Goal: Information Seeking & Learning: Learn about a topic

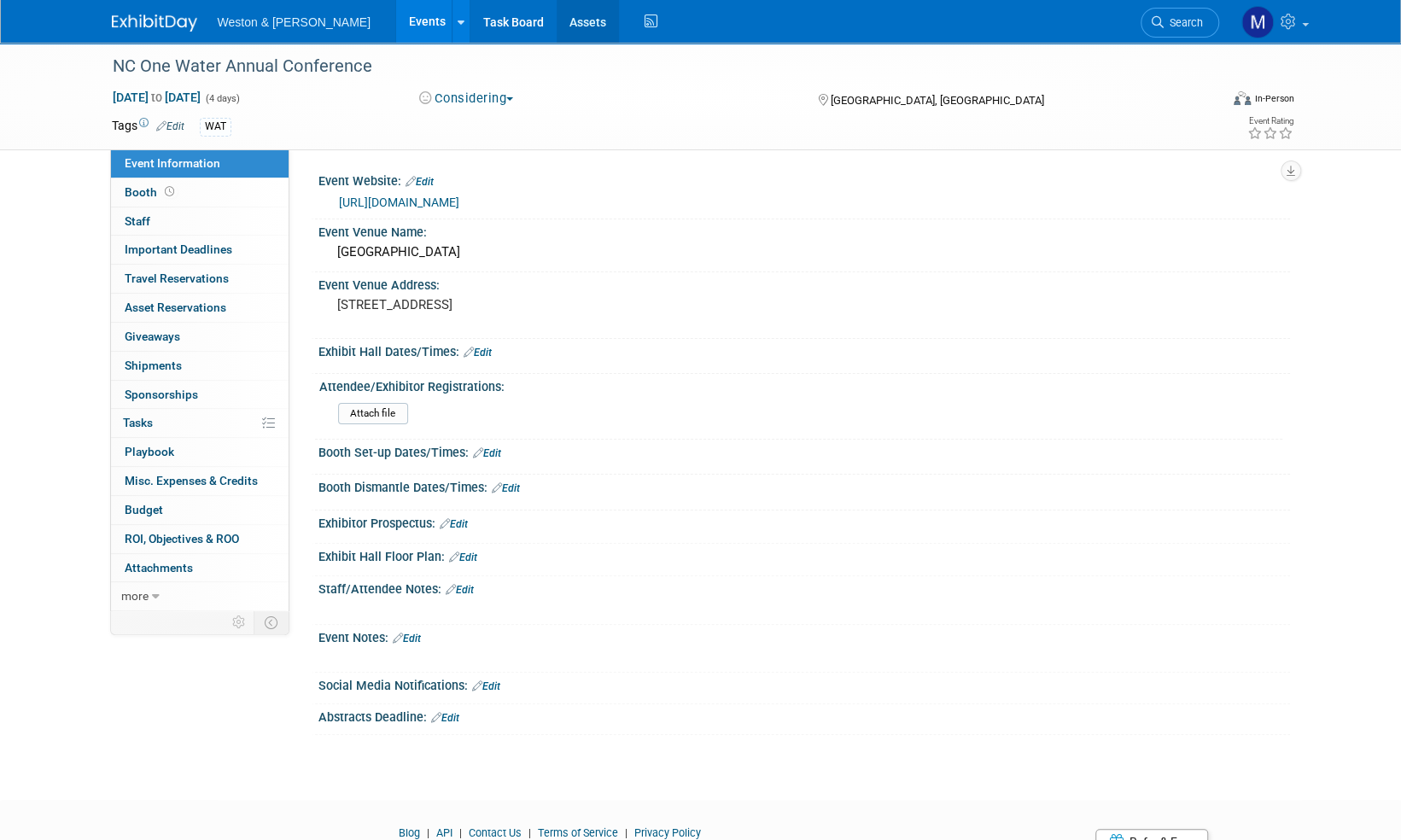
click at [557, 22] on link "Assets" at bounding box center [588, 21] width 62 height 43
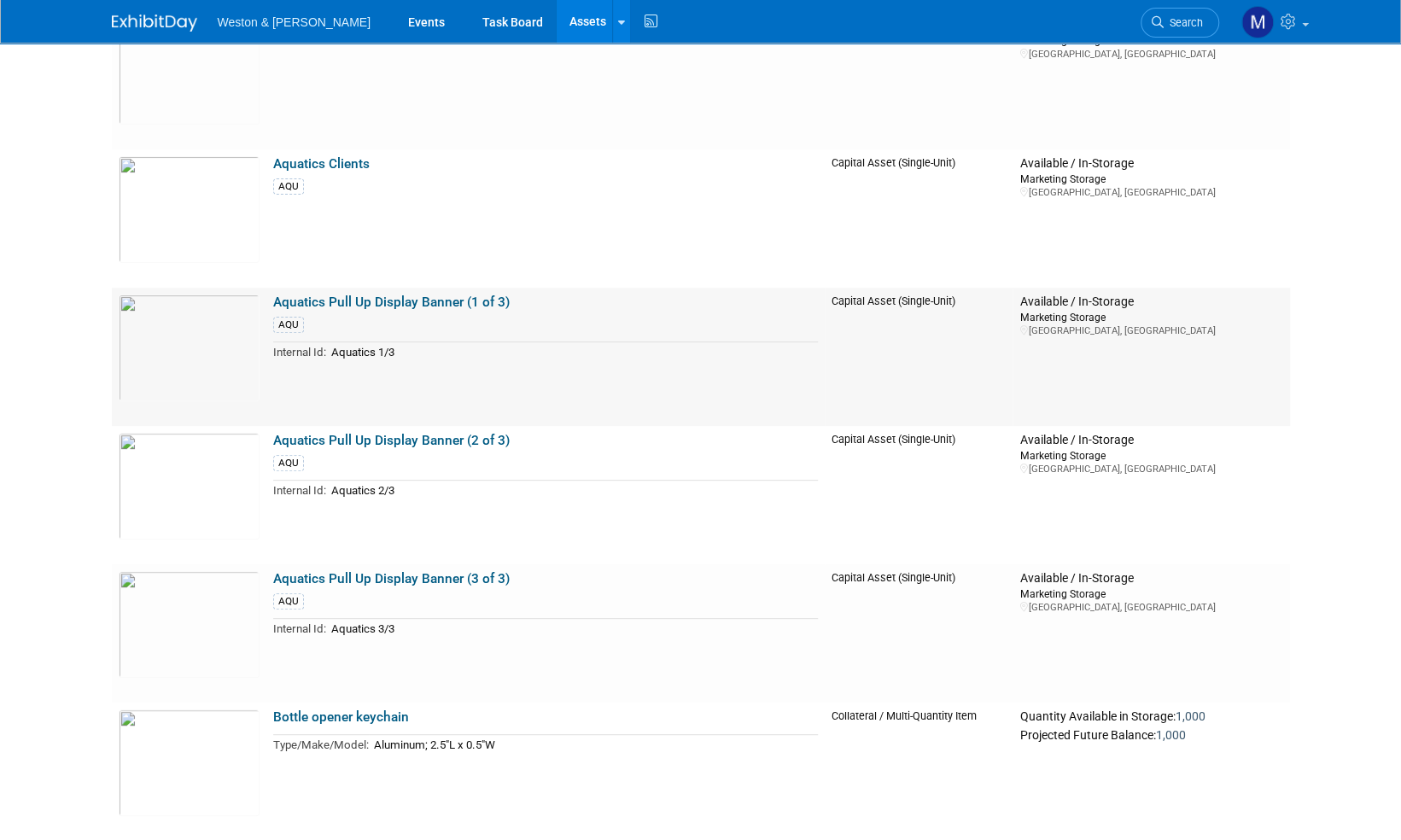
scroll to position [256, 0]
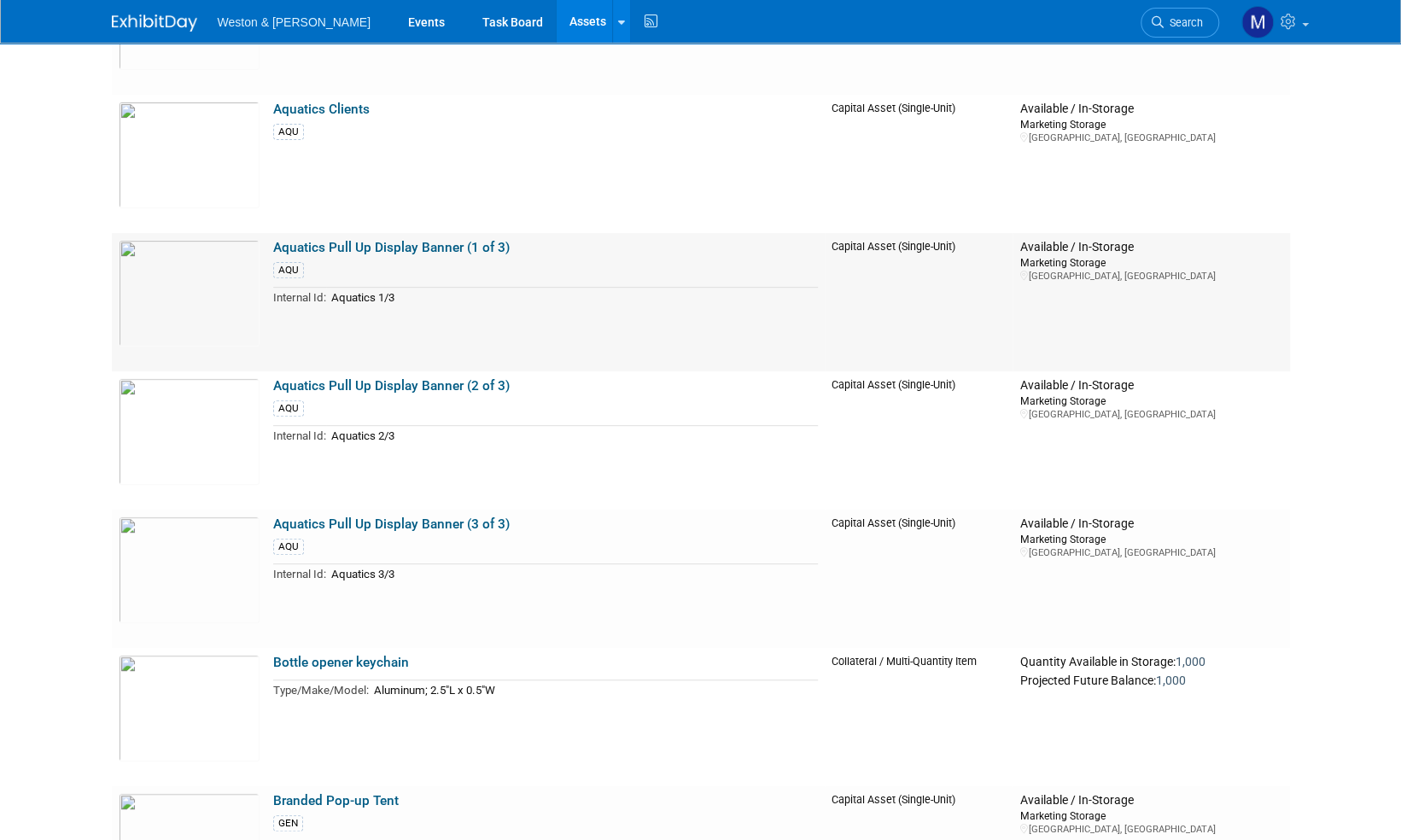
click at [431, 247] on link "Aquatics Pull Up Display Banner (1 of 3)" at bounding box center [391, 248] width 237 height 15
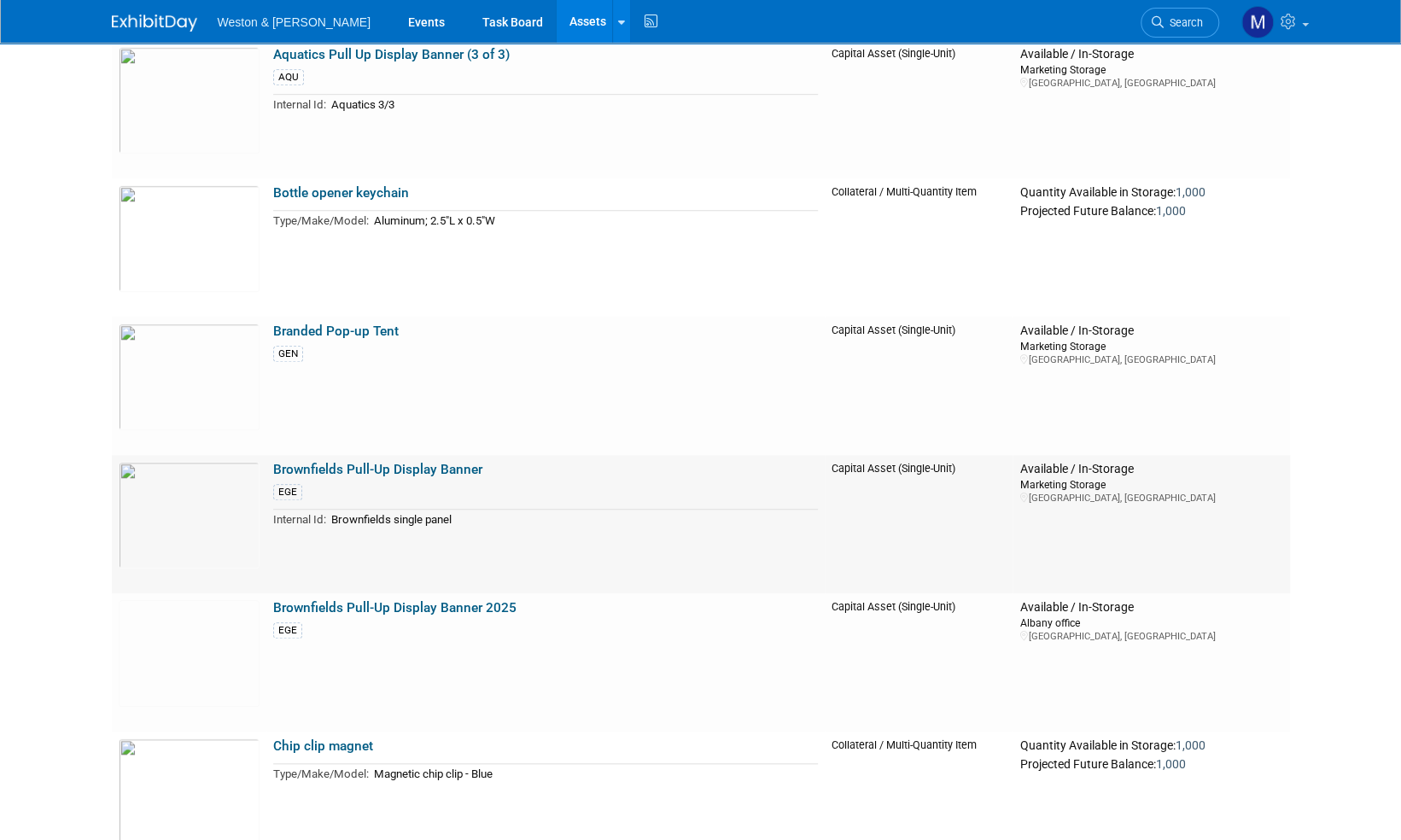
scroll to position [768, 0]
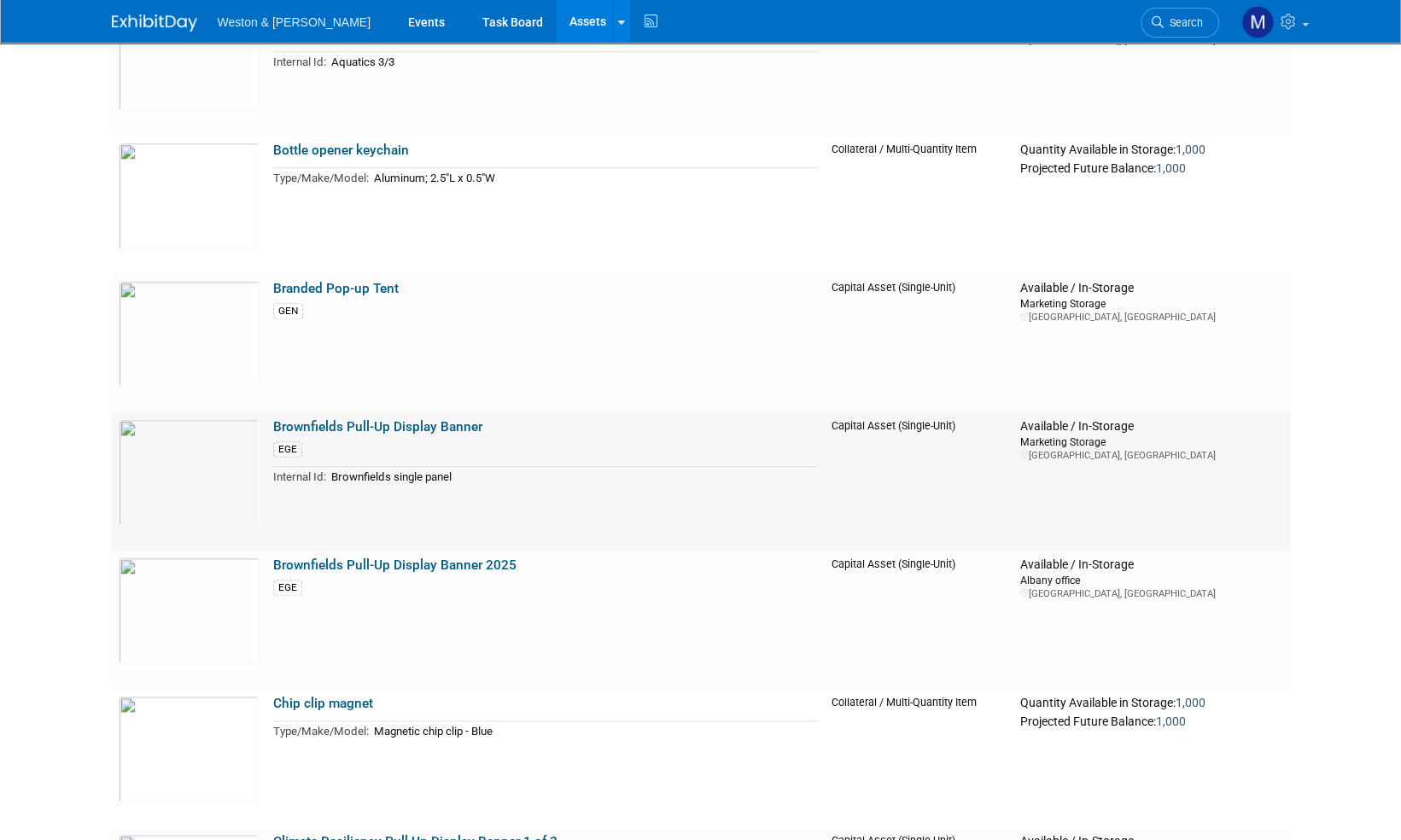
click at [407, 433] on link "Brownfields Pull-Up Display Banner" at bounding box center [377, 427] width 210 height 15
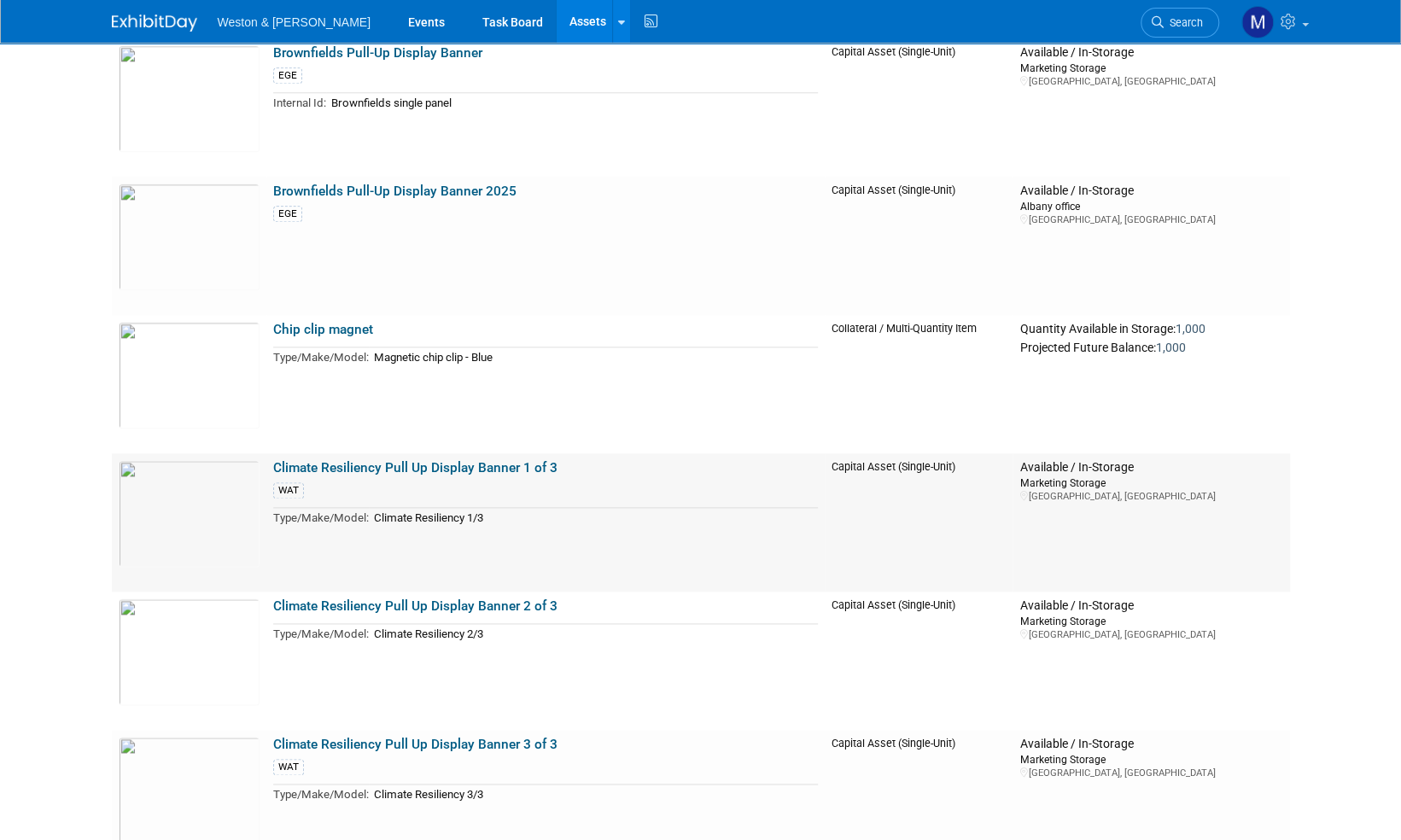
scroll to position [1196, 0]
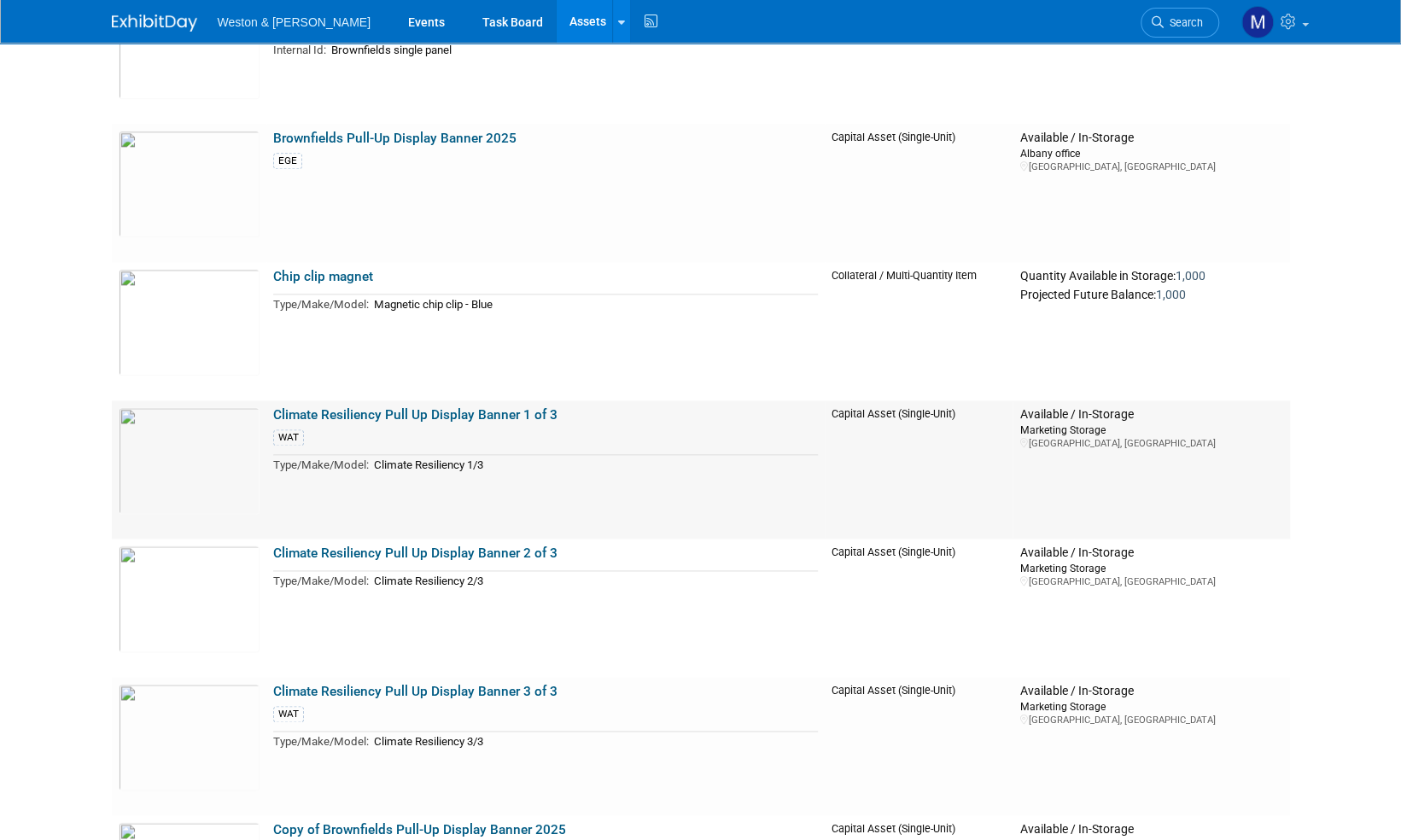
click at [458, 413] on link "Climate Resiliency Pull Up Display Banner 1 of 3" at bounding box center [415, 415] width 284 height 15
click at [517, 553] on link "Climate Resiliency Pull Up Display Banner 2 of 3" at bounding box center [415, 553] width 284 height 15
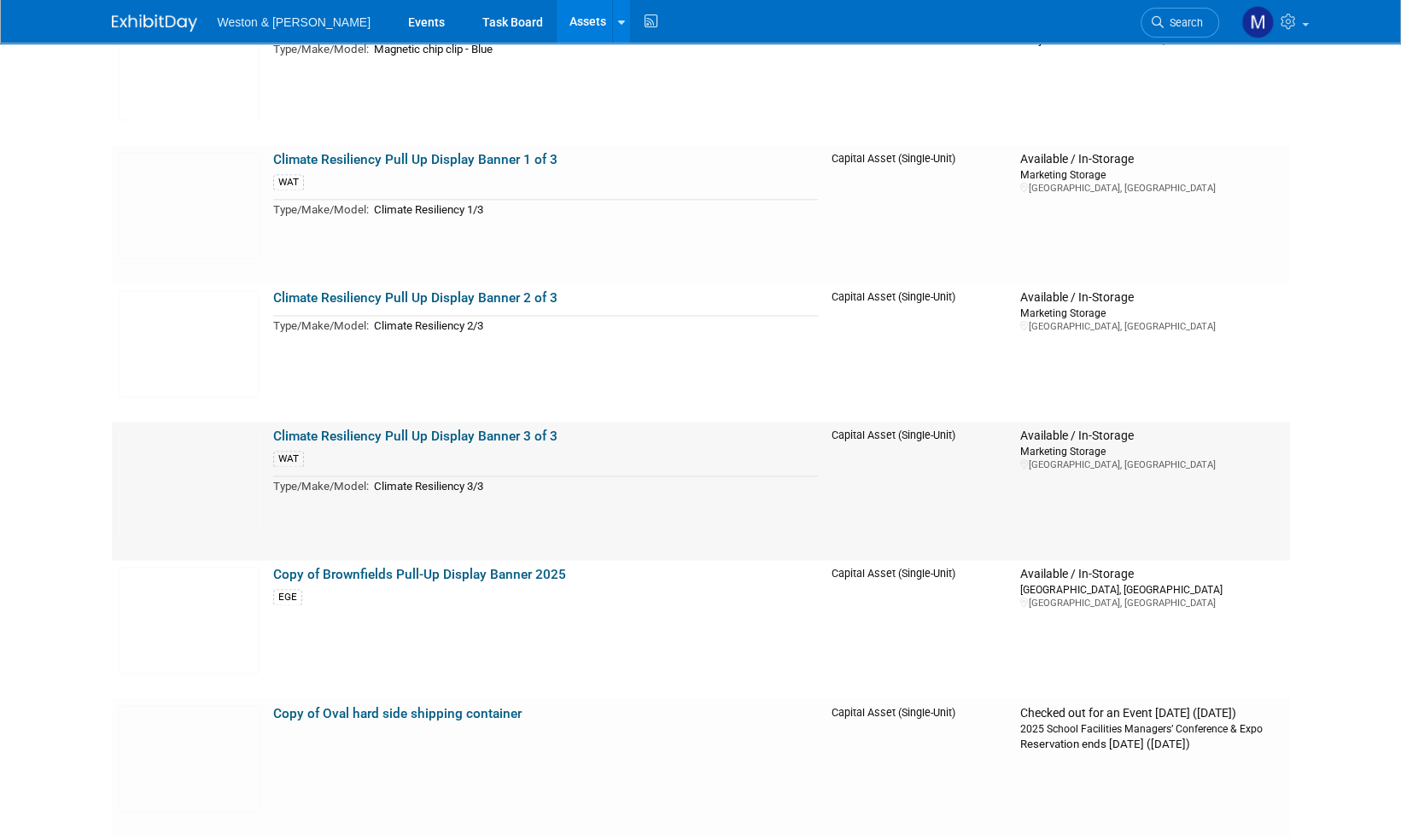
scroll to position [1452, 0]
click at [511, 432] on link "Climate Resiliency Pull Up Display Banner 3 of 3" at bounding box center [415, 435] width 284 height 15
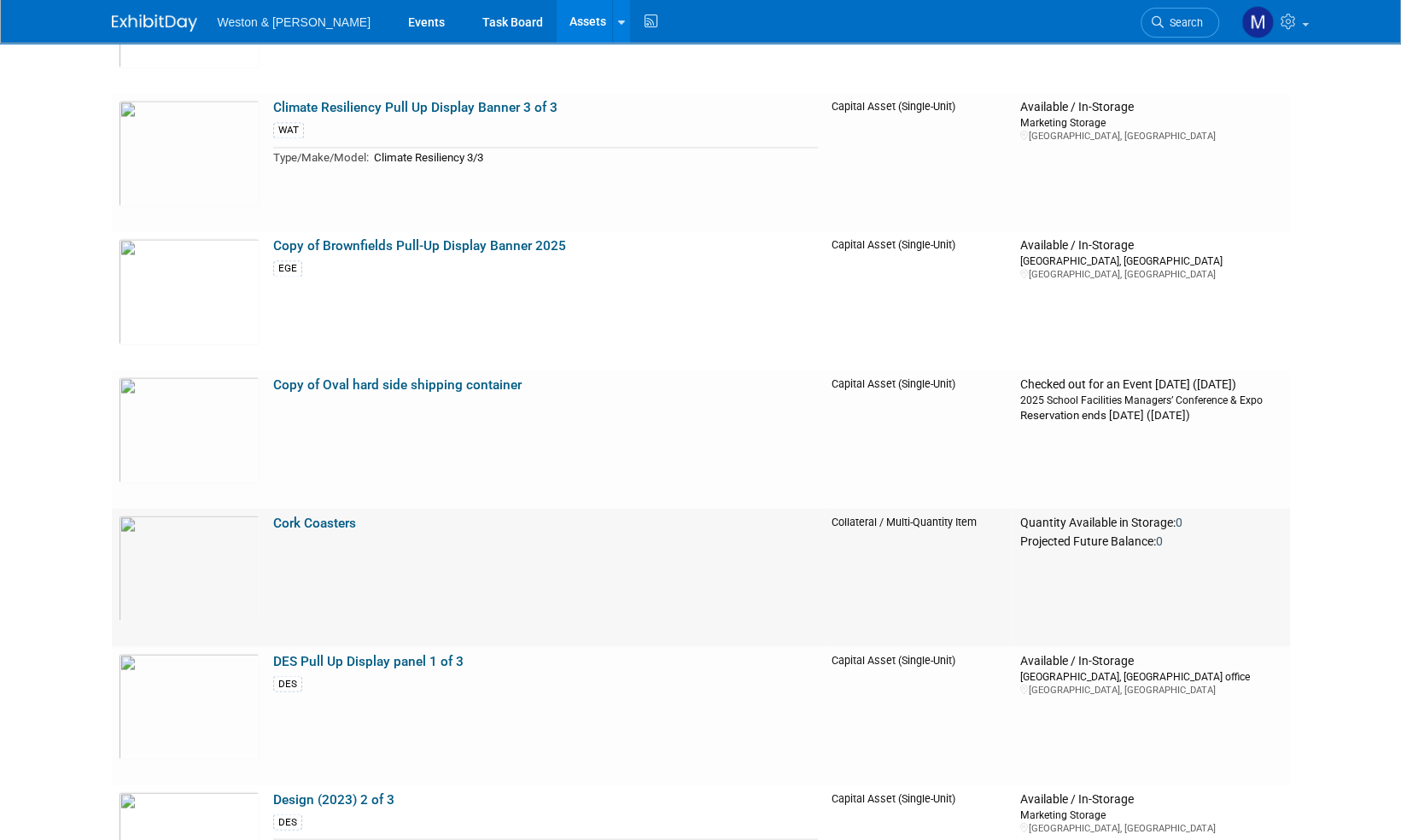
scroll to position [1878, 0]
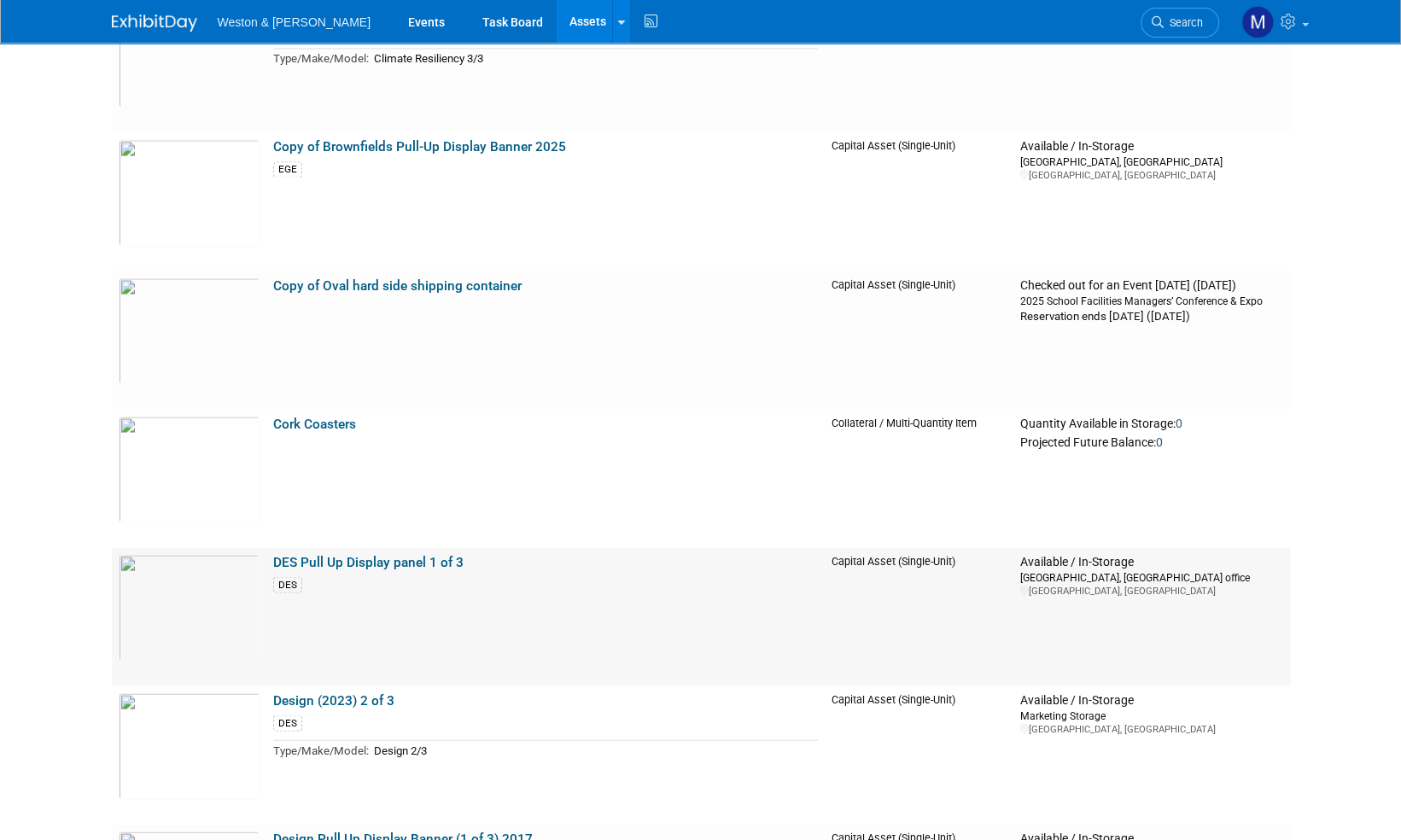
click at [399, 555] on link "DES Pull Up Display panel 1 of 3" at bounding box center [368, 562] width 191 height 15
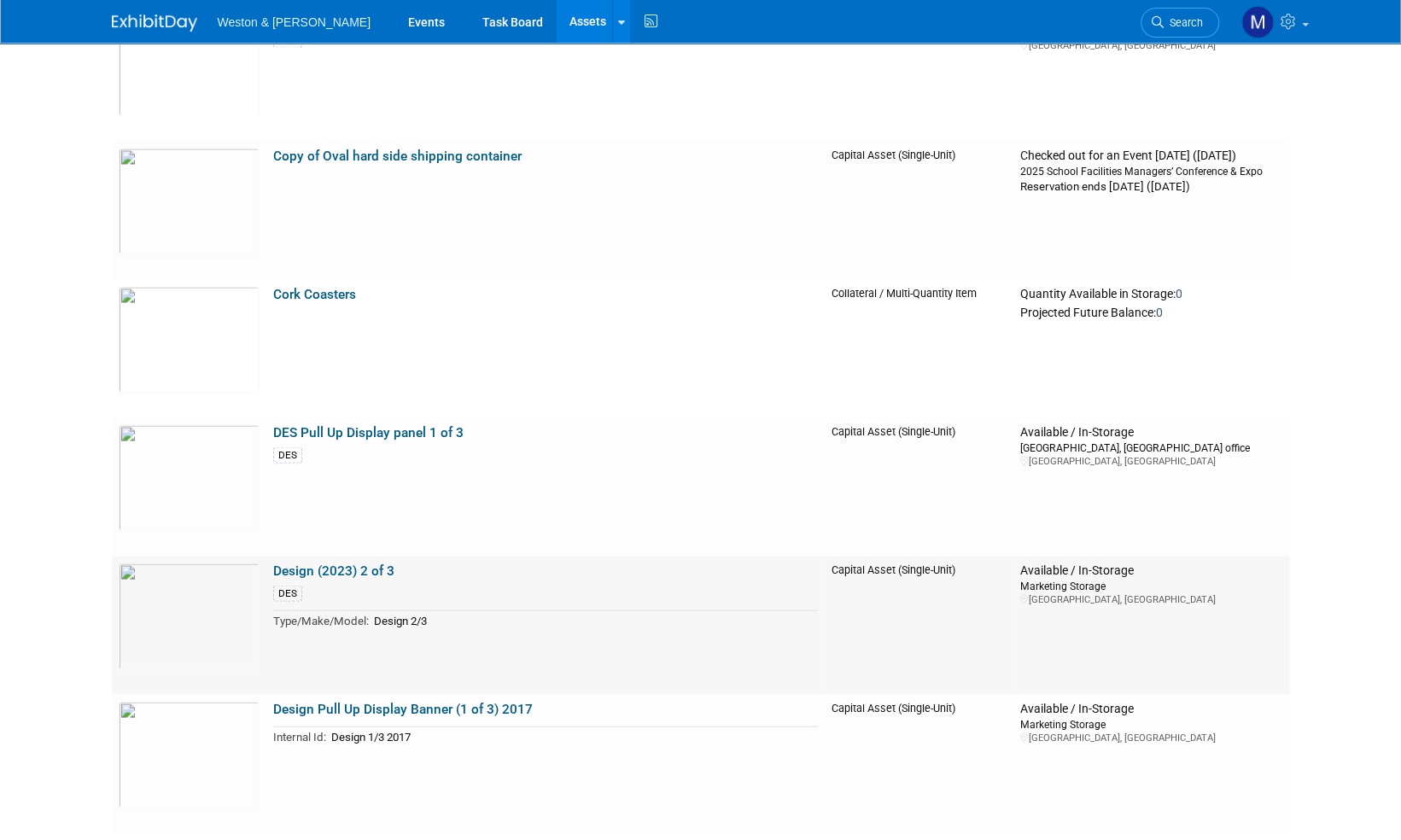
scroll to position [2050, 0]
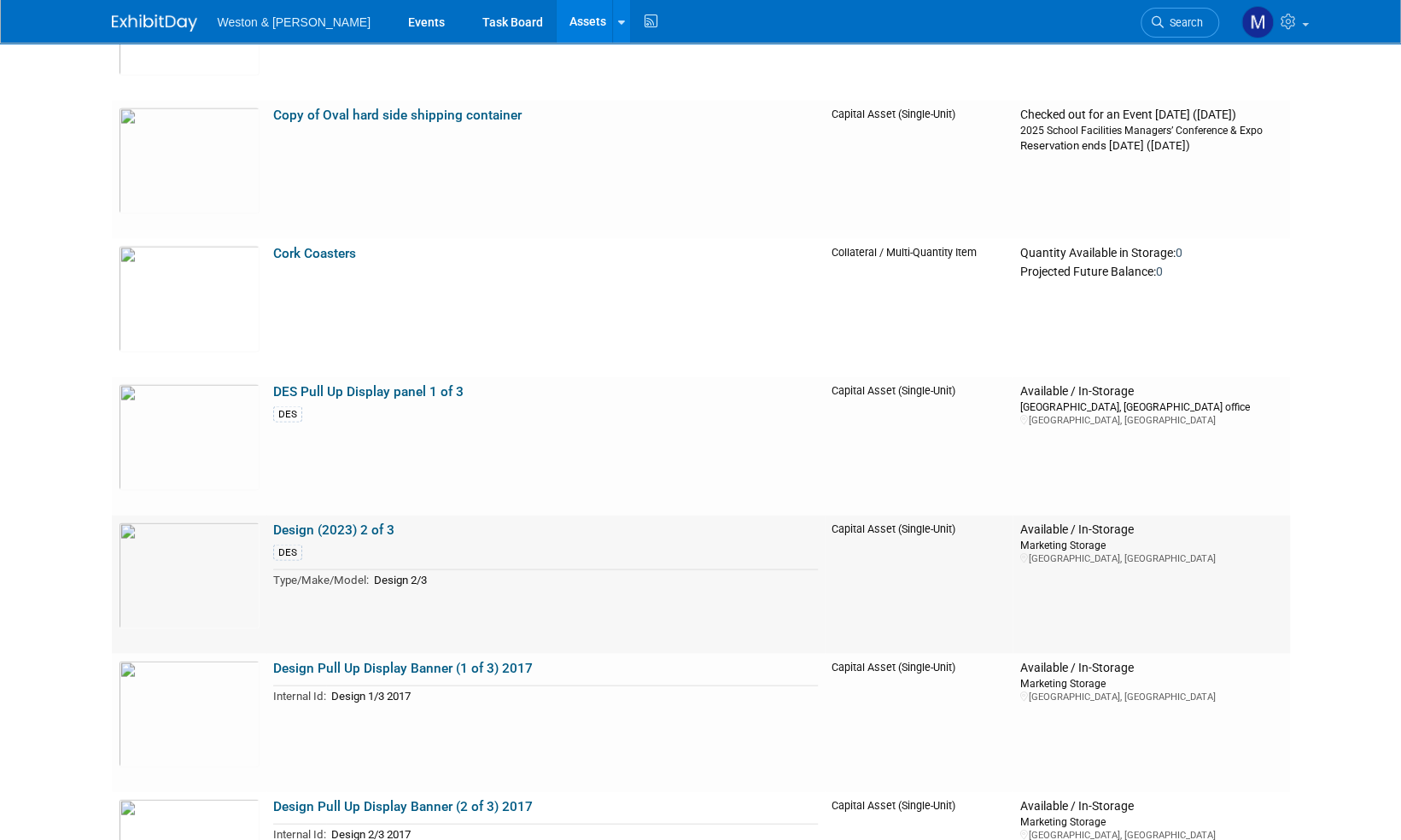
click at [338, 529] on link "Design (2023) 2 of 3" at bounding box center [334, 529] width 121 height 15
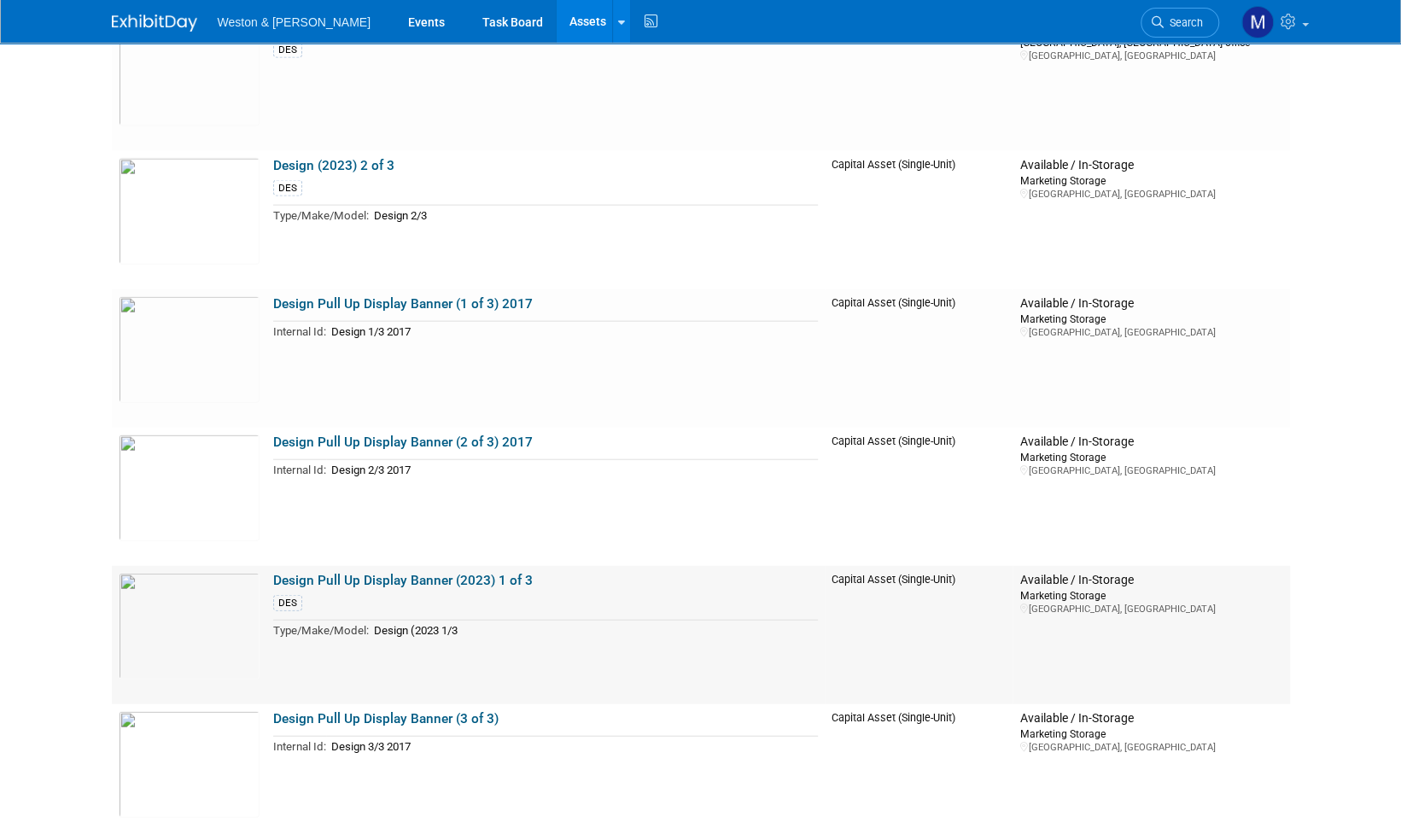
scroll to position [2476, 0]
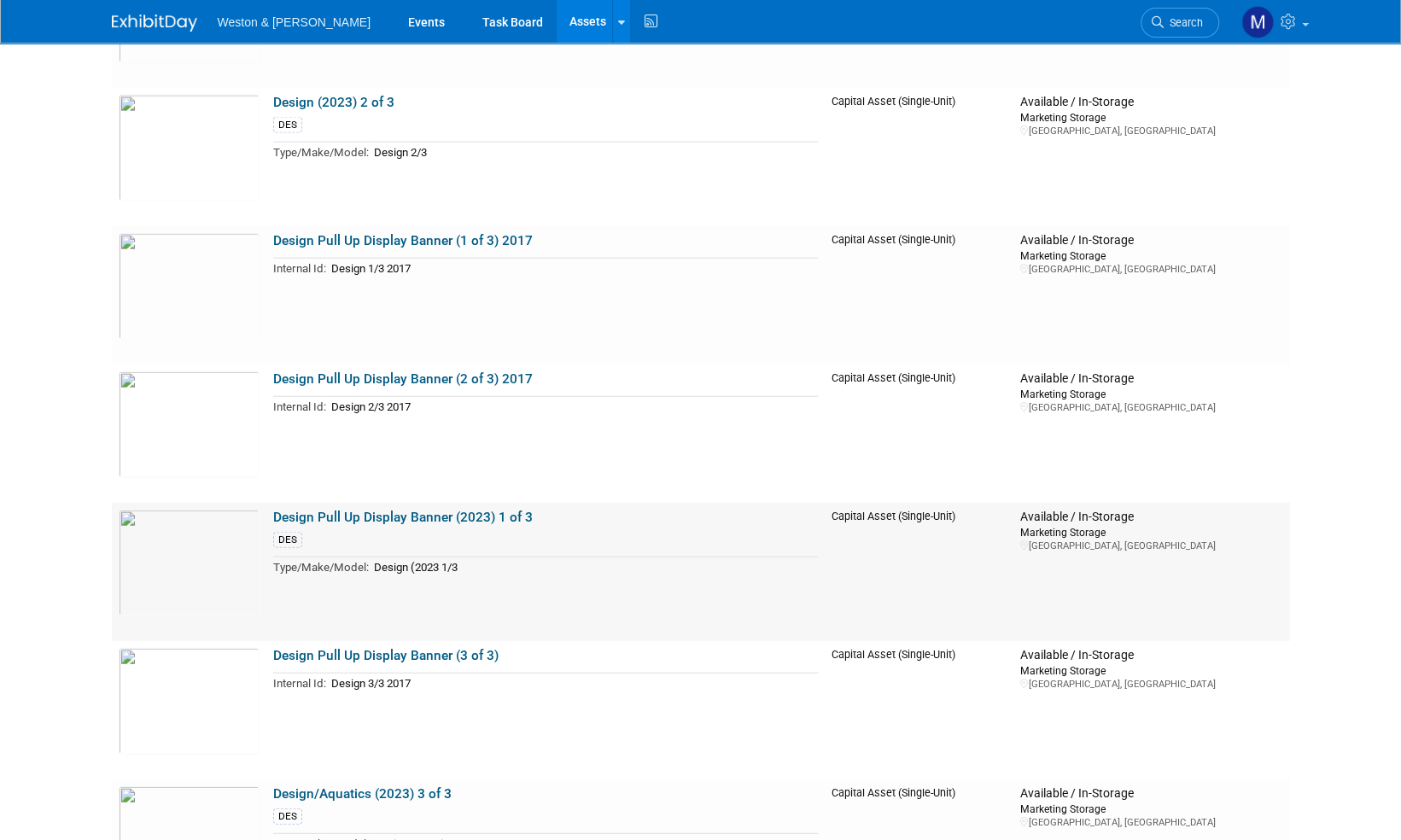
click at [381, 520] on link "Design Pull Up Display Banner (2023) 1 of 3" at bounding box center [402, 518] width 259 height 15
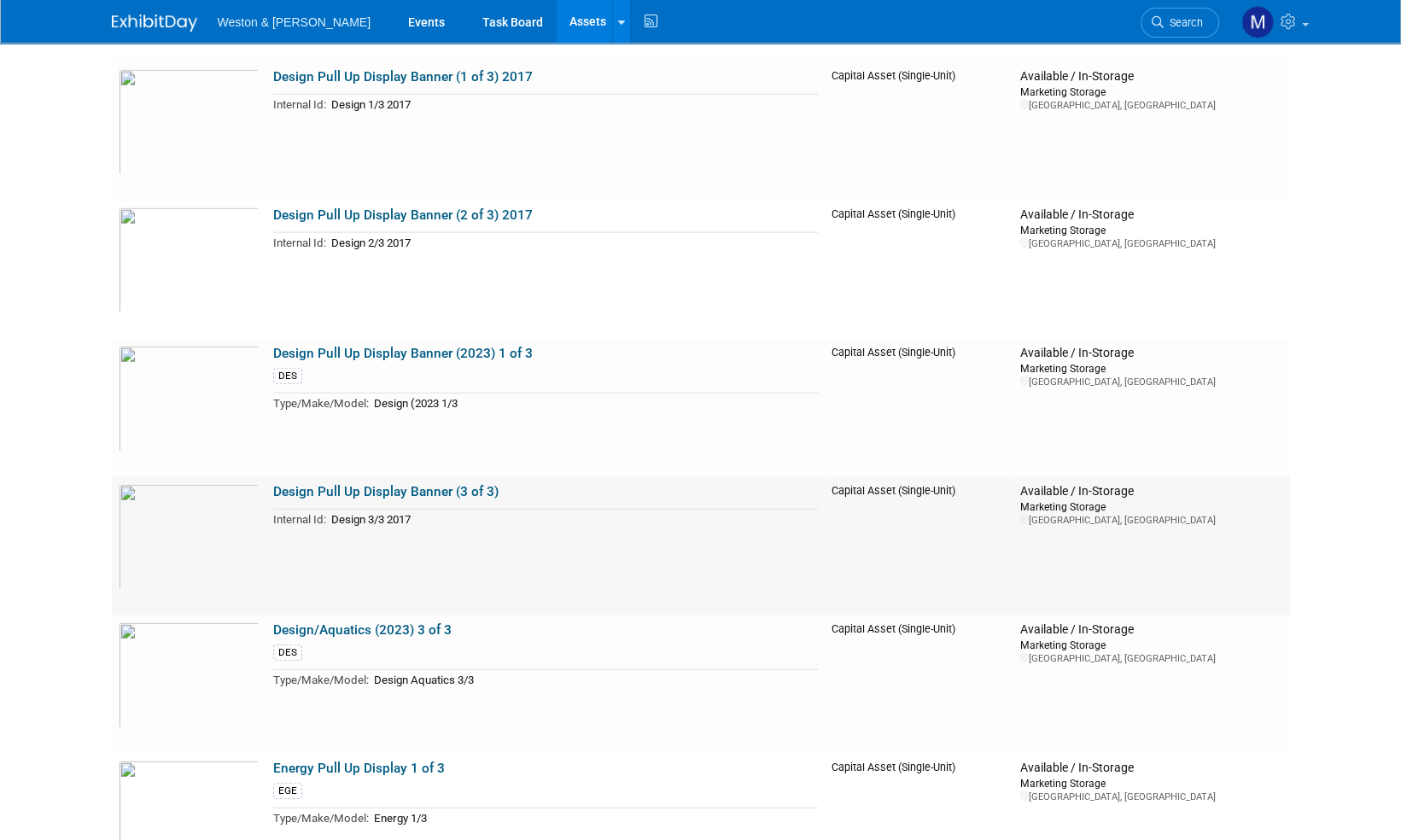
scroll to position [2647, 0]
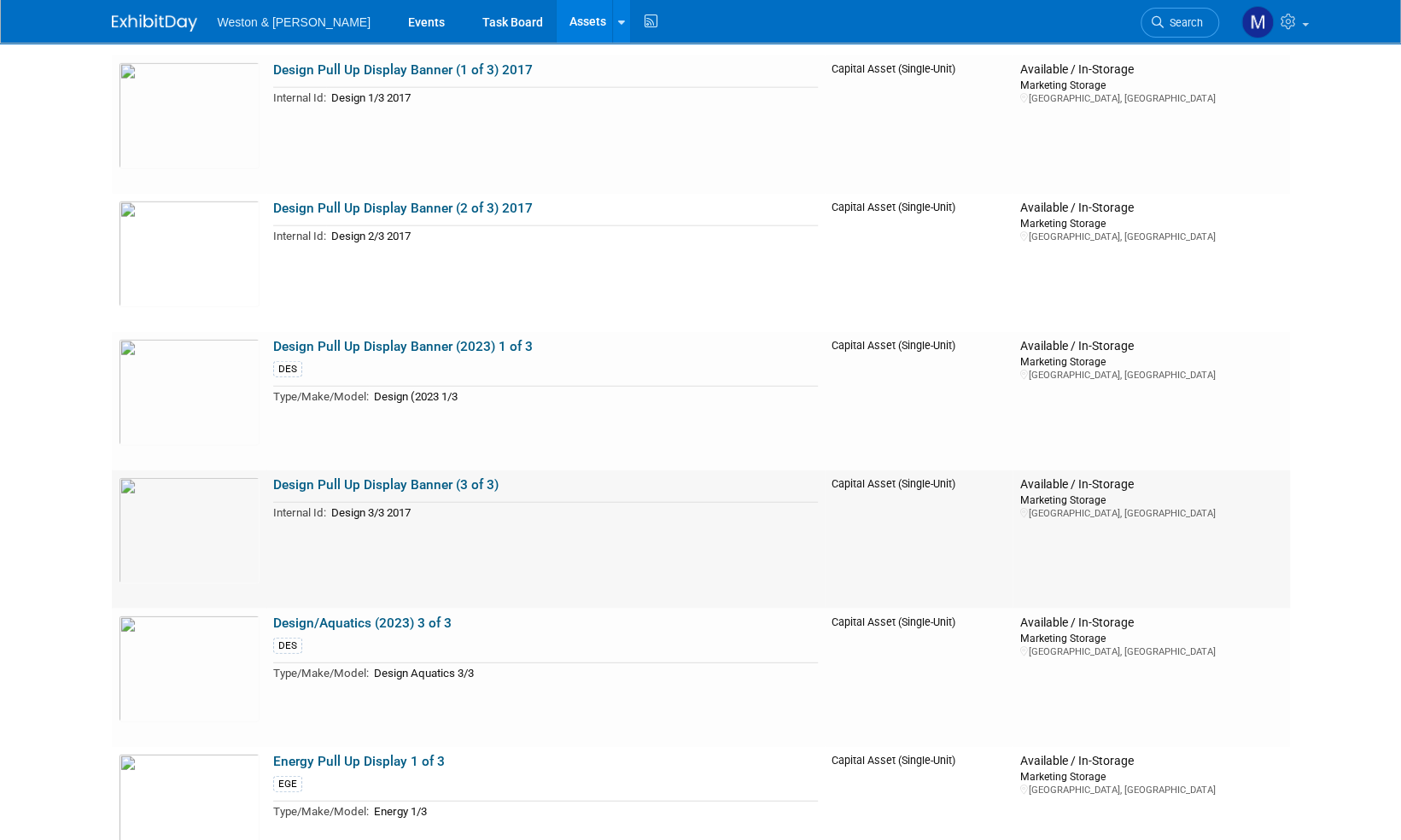
click at [399, 484] on link "Design Pull Up Display Banner (3 of 3)" at bounding box center [386, 485] width 226 height 15
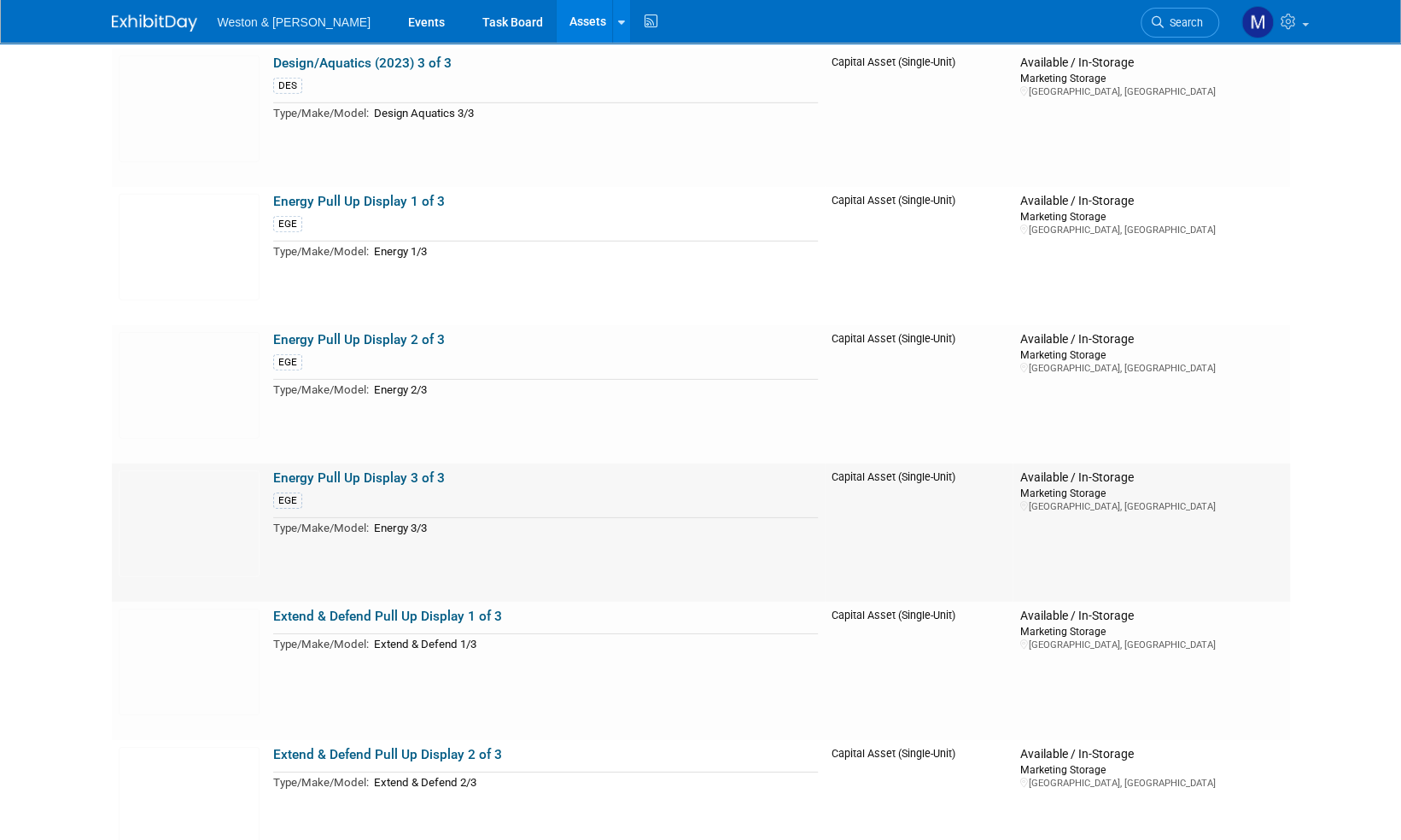
scroll to position [3245, 0]
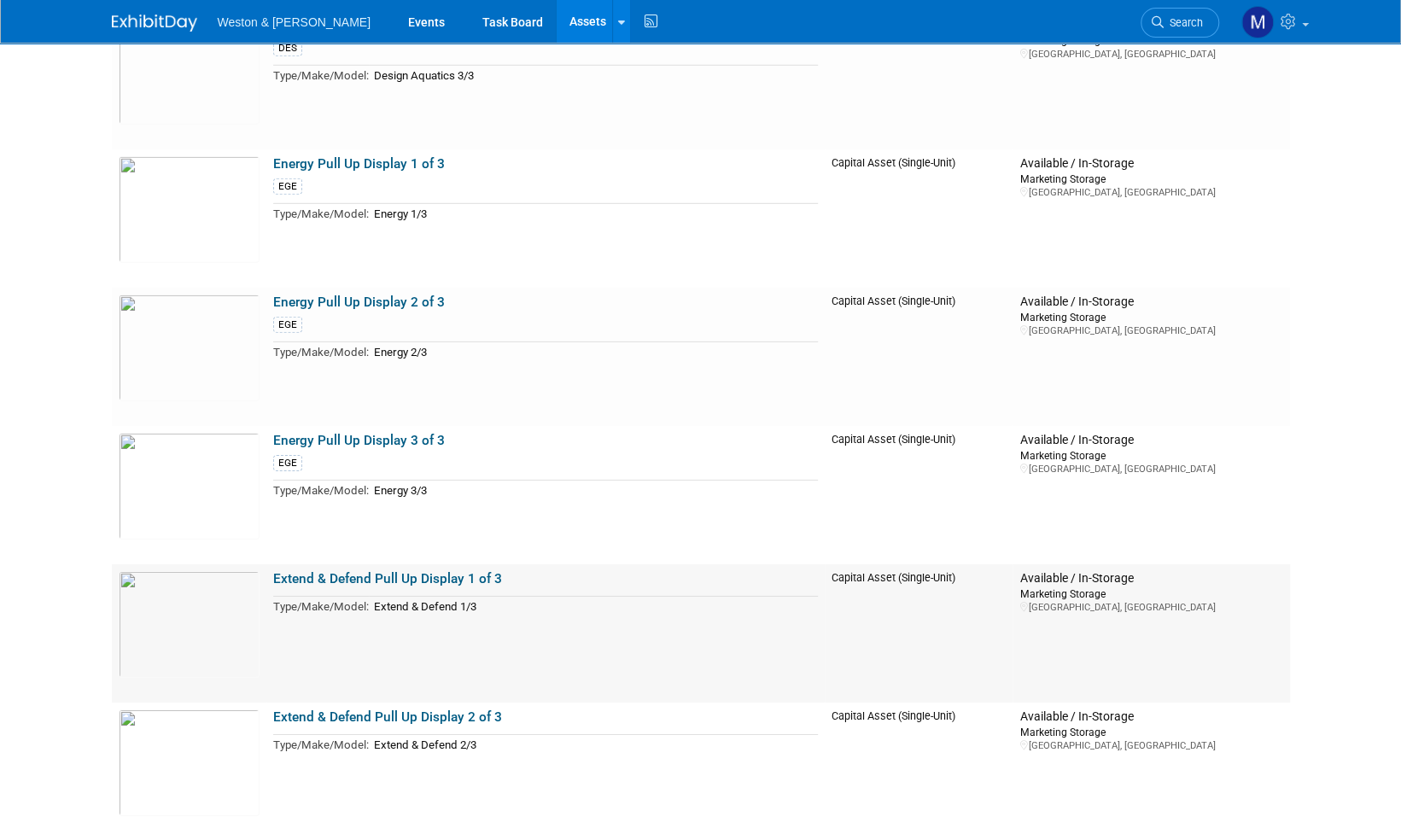
click at [415, 577] on link "Extend & Defend Pull Up Display 1 of 3" at bounding box center [387, 579] width 229 height 15
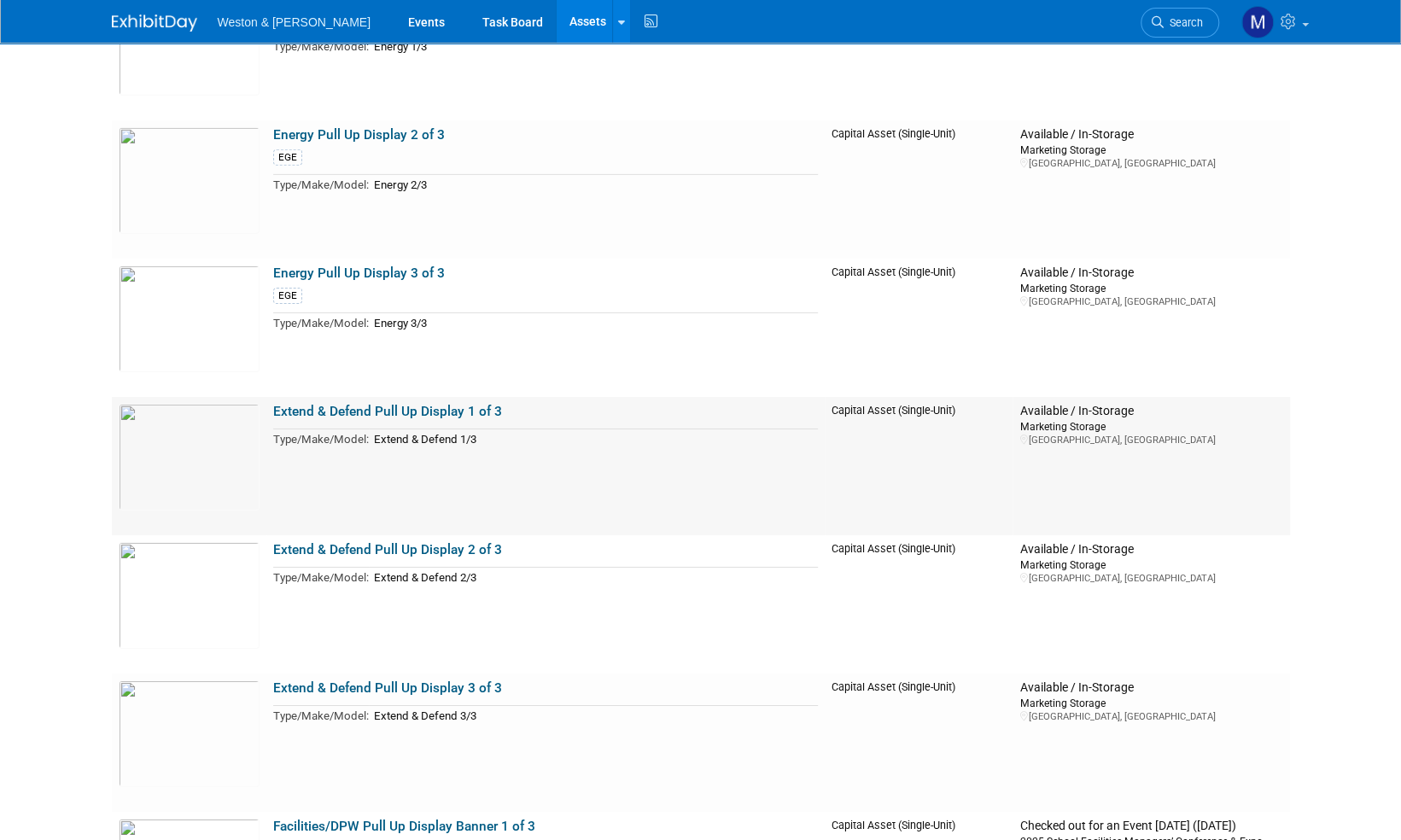
scroll to position [3416, 0]
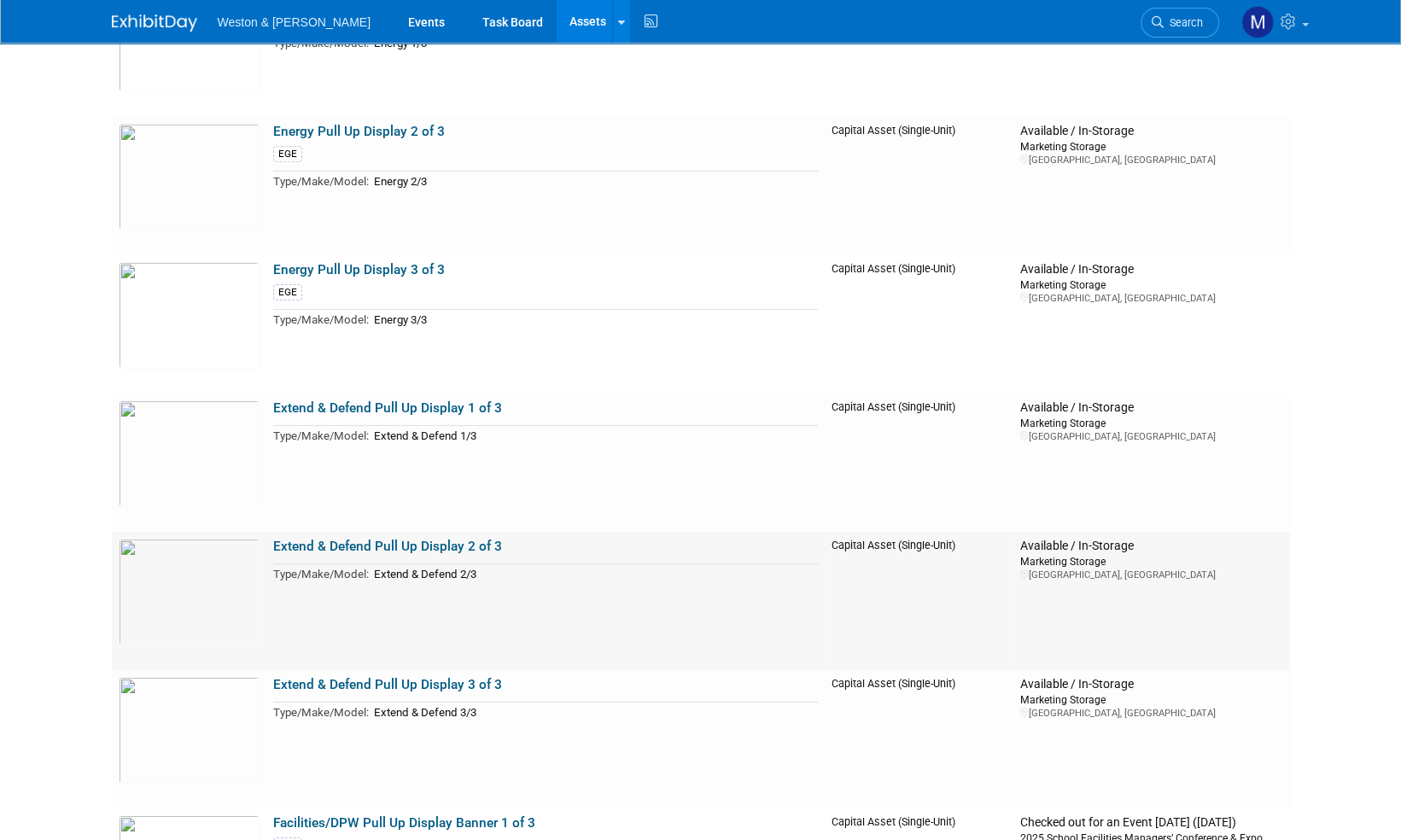
click at [405, 547] on link "Extend & Defend Pull Up Display 2 of 3" at bounding box center [387, 547] width 229 height 15
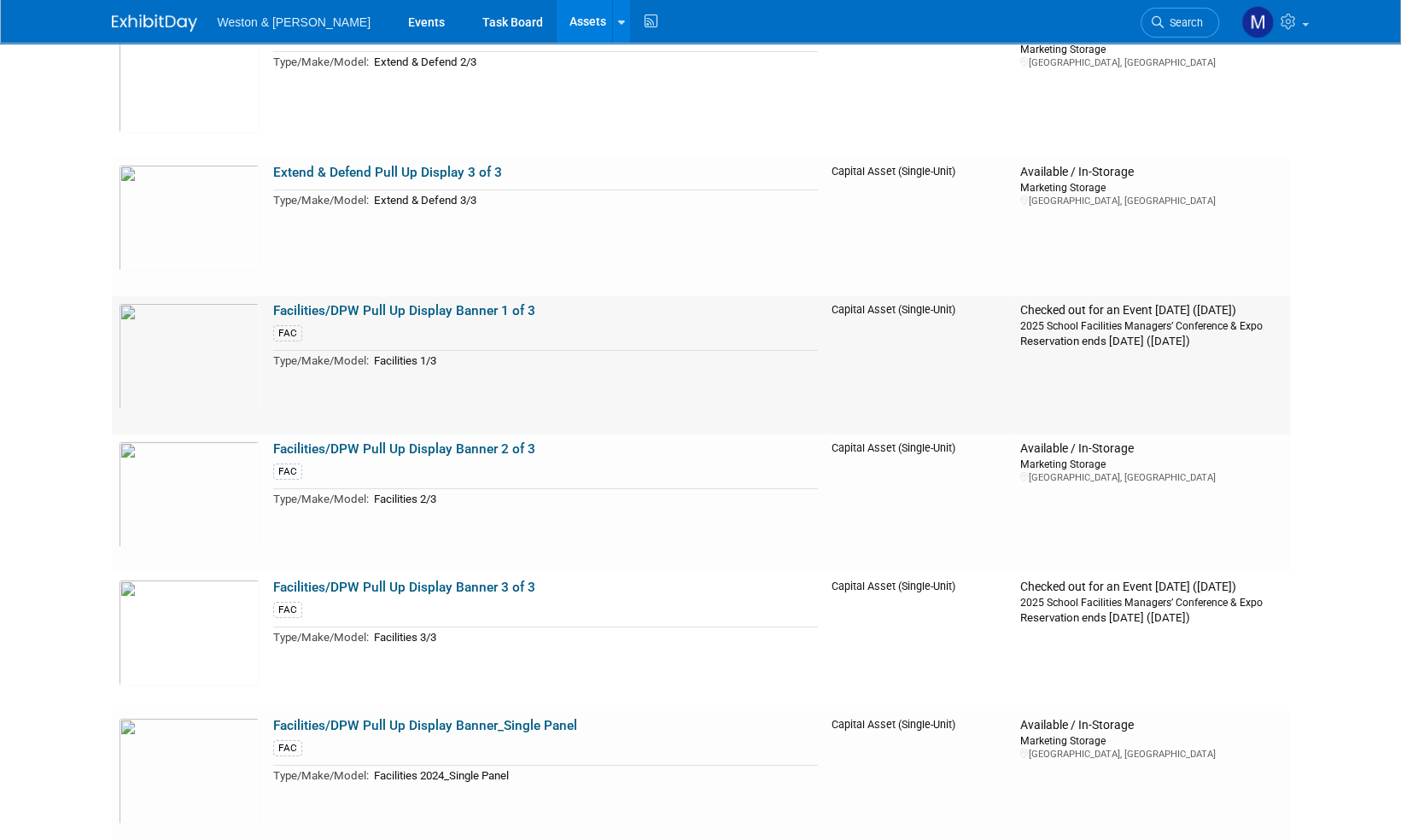
scroll to position [4014, 0]
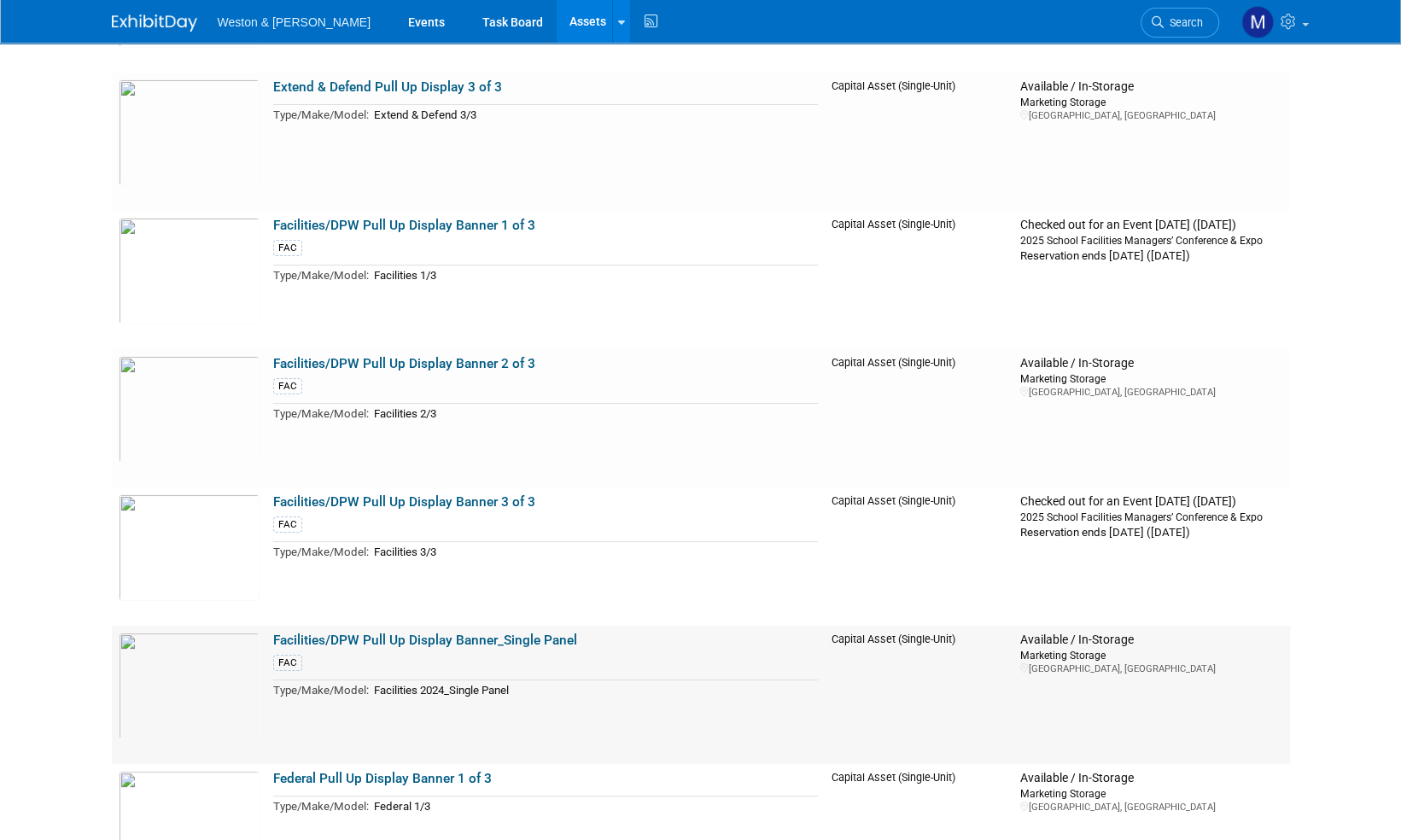
click at [509, 638] on link "Facilities/DPW Pull Up Display Banner_Single Panel" at bounding box center [424, 641] width 304 height 15
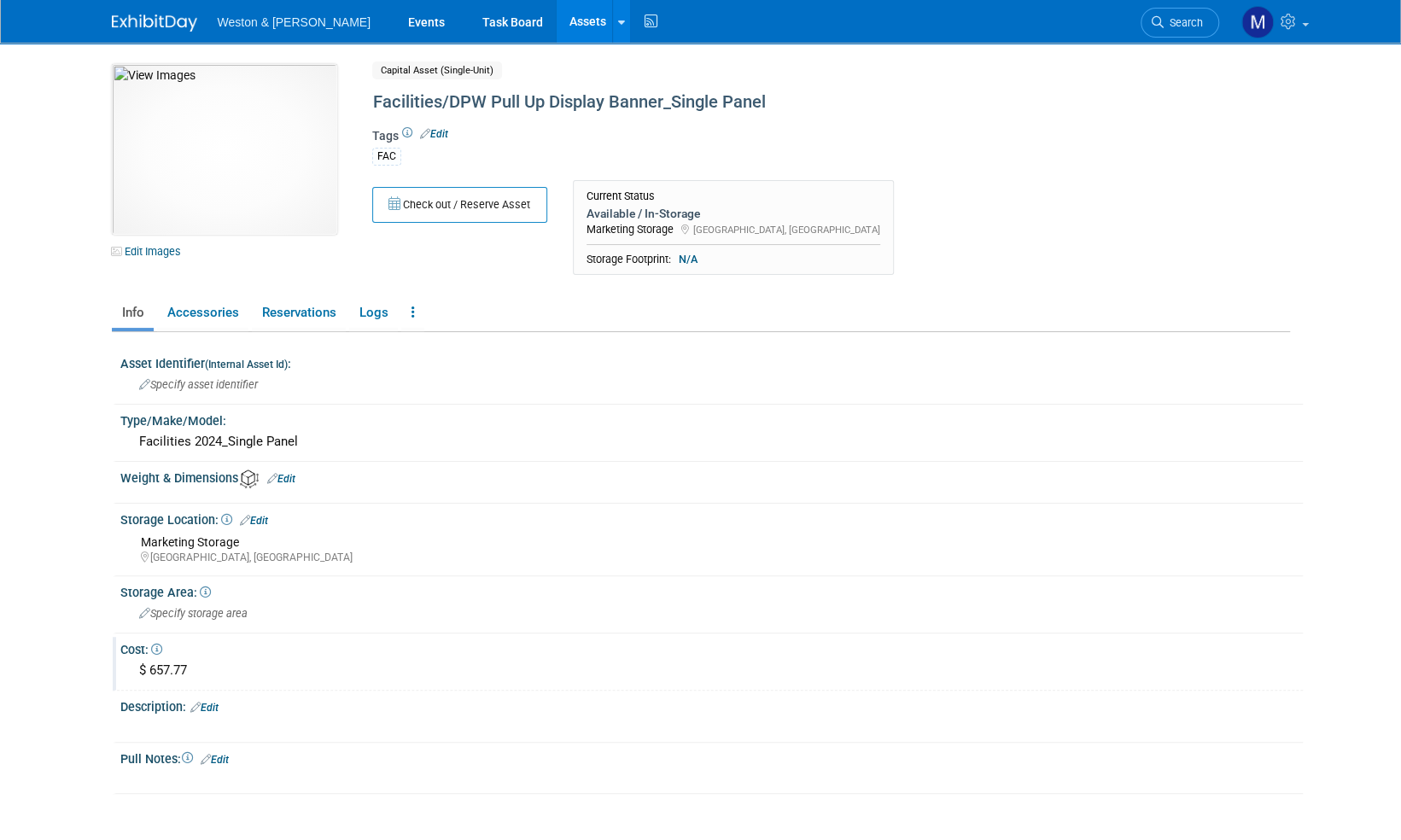
drag, startPoint x: 203, startPoint y: 669, endPoint x: 136, endPoint y: 671, distance: 67.0
click at [136, 671] on div "$ 657.77" at bounding box center [712, 671] width 1157 height 27
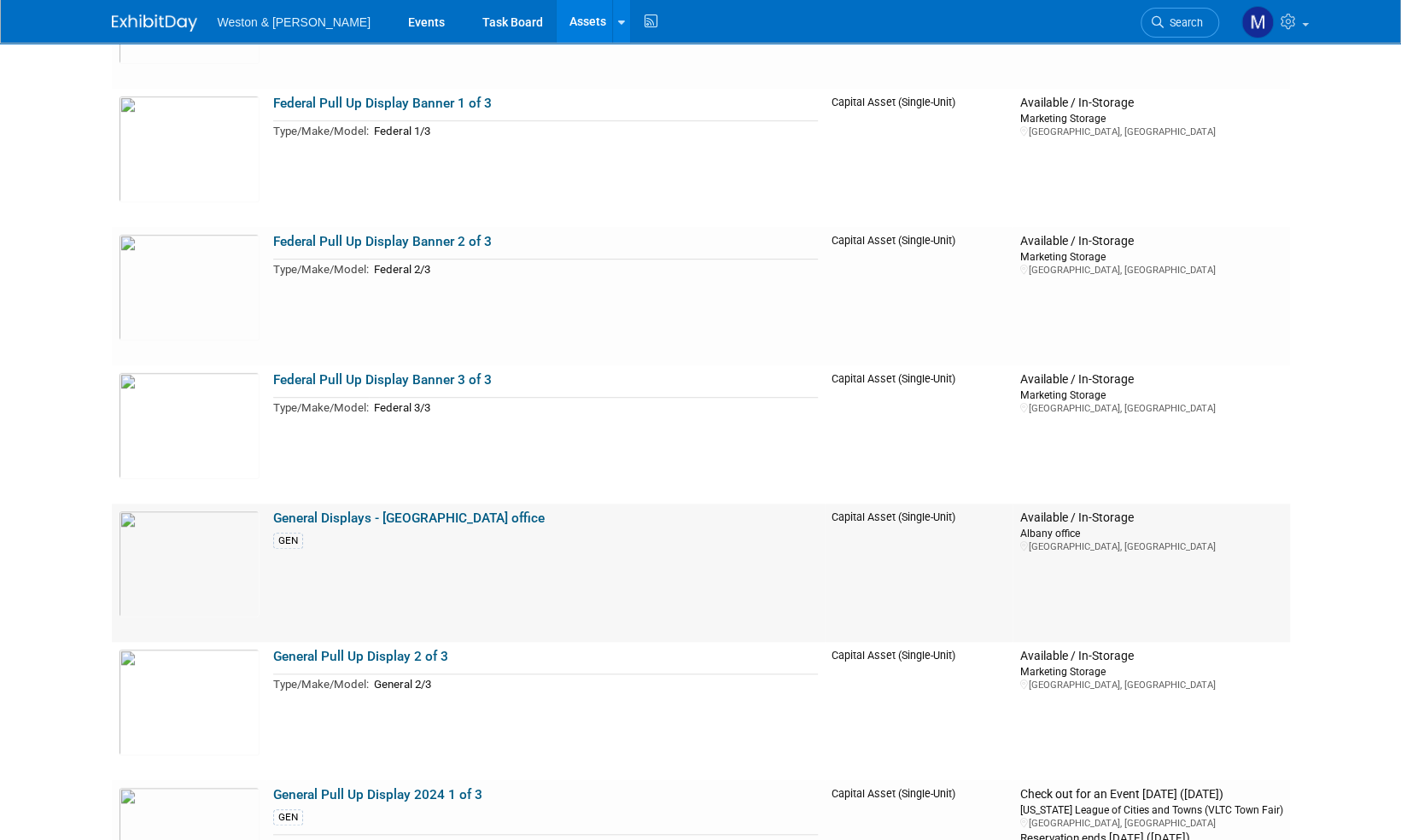
scroll to position [4697, 0]
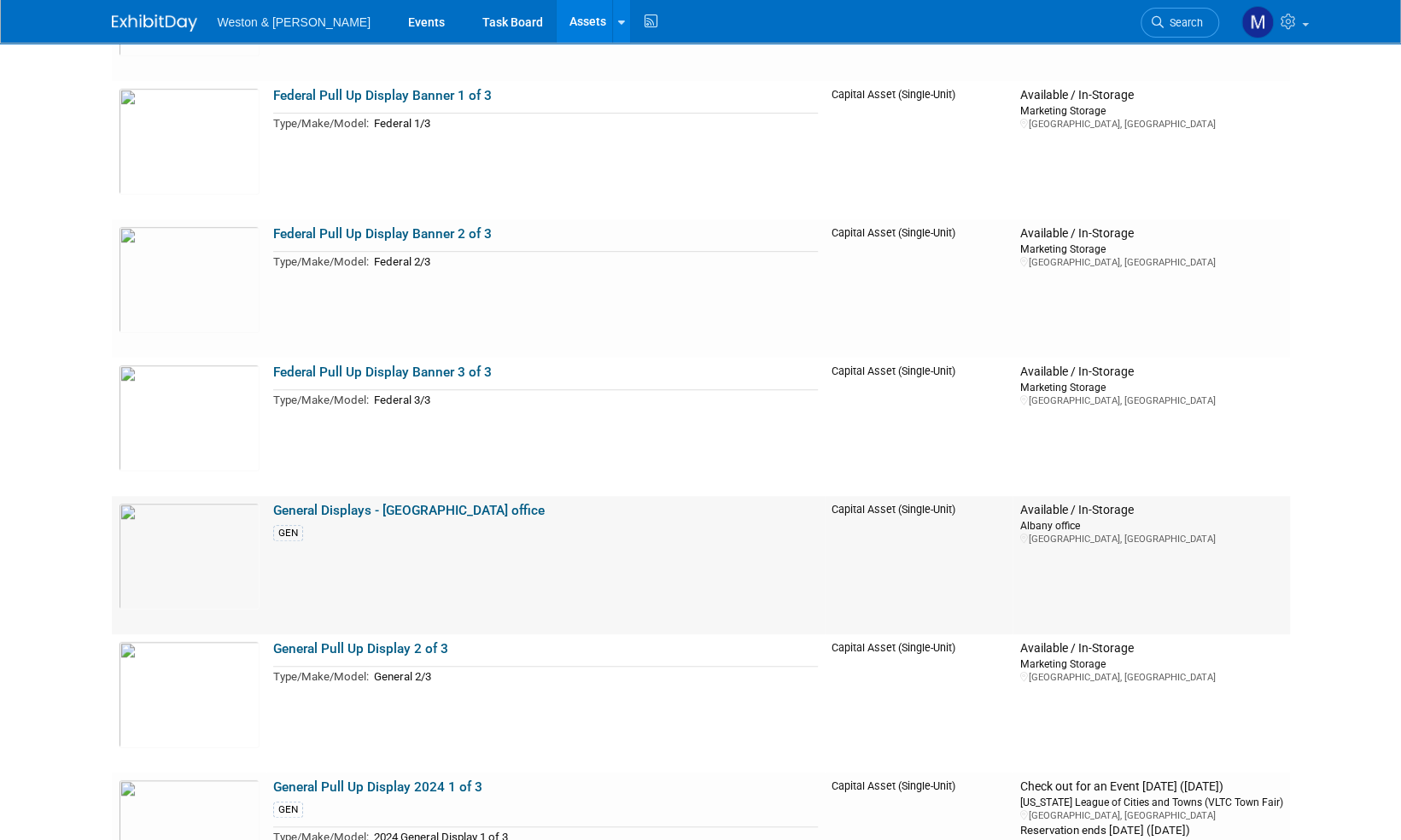
click at [370, 507] on link "General Displays - [GEOGRAPHIC_DATA] office" at bounding box center [408, 511] width 271 height 15
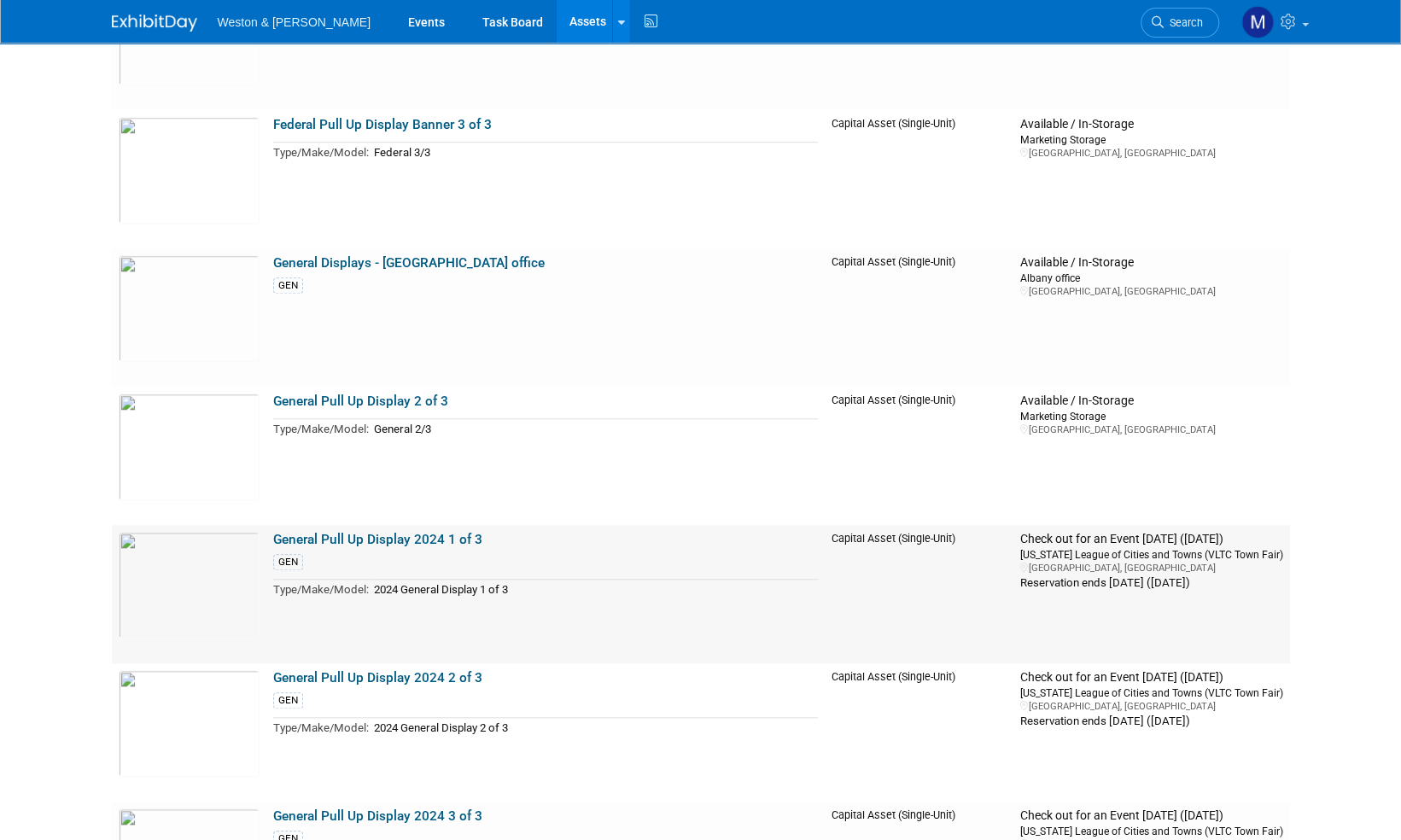
scroll to position [4953, 0]
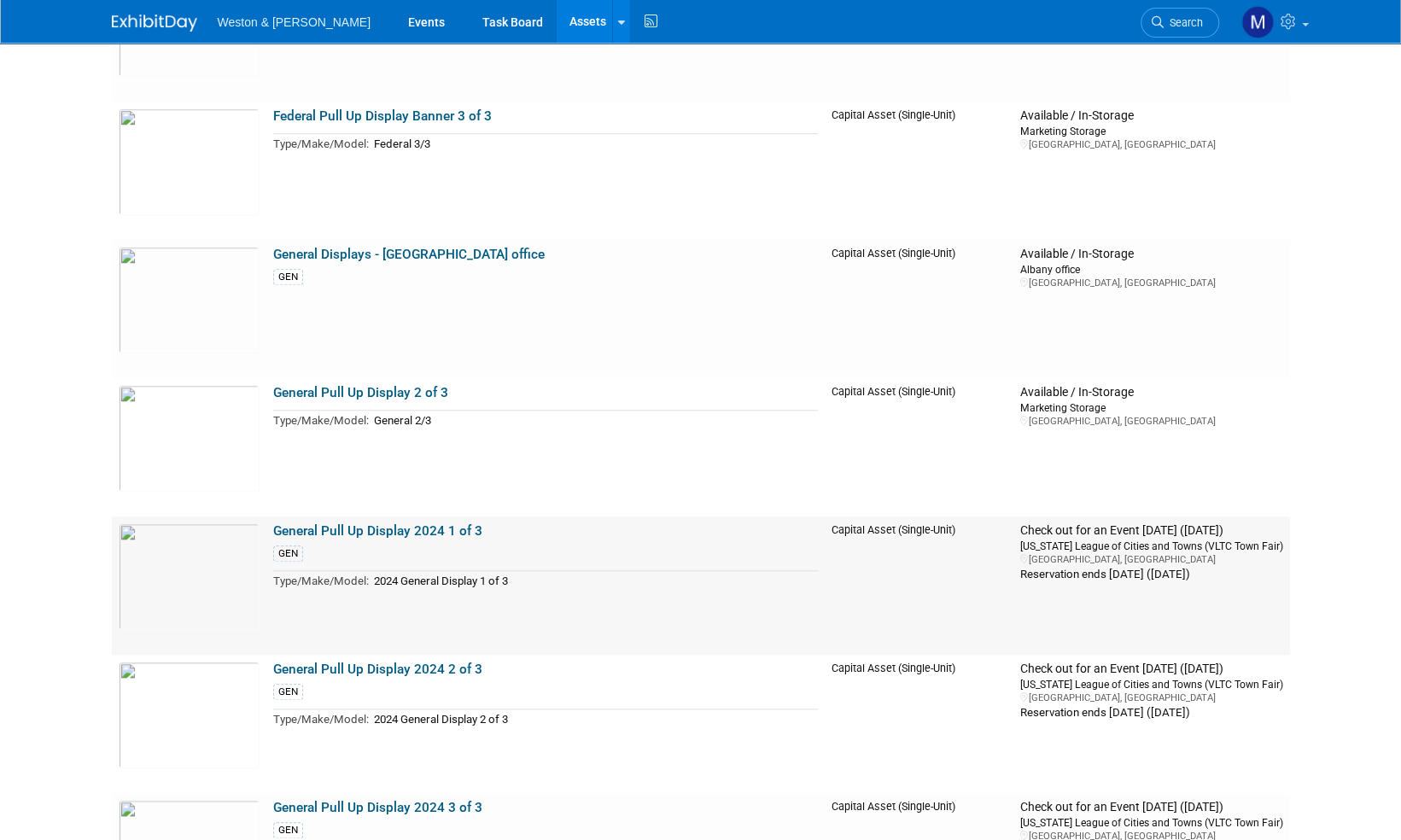
click at [353, 525] on link "General Pull Up Display 2024 1 of 3" at bounding box center [377, 531] width 210 height 15
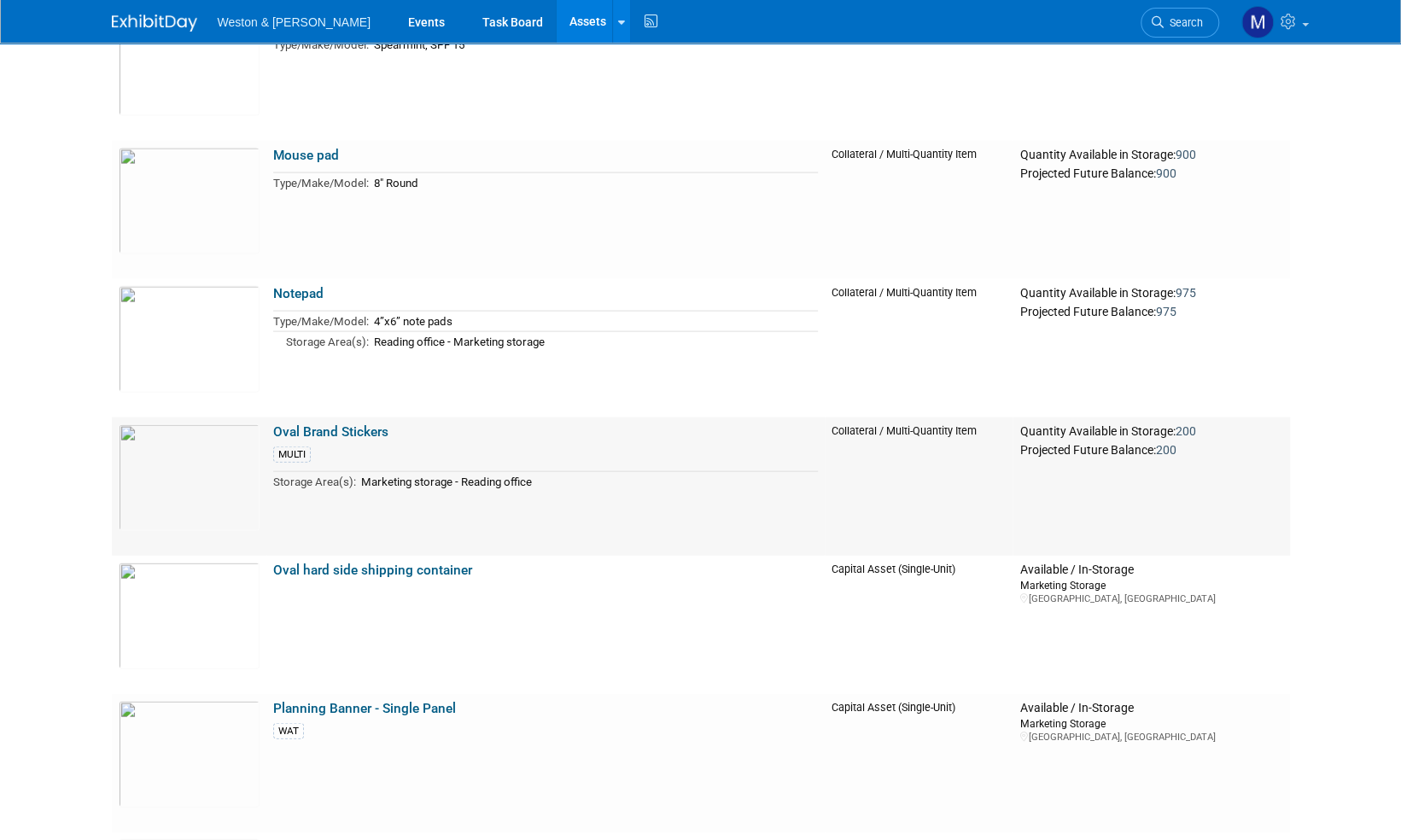
scroll to position [6490, 0]
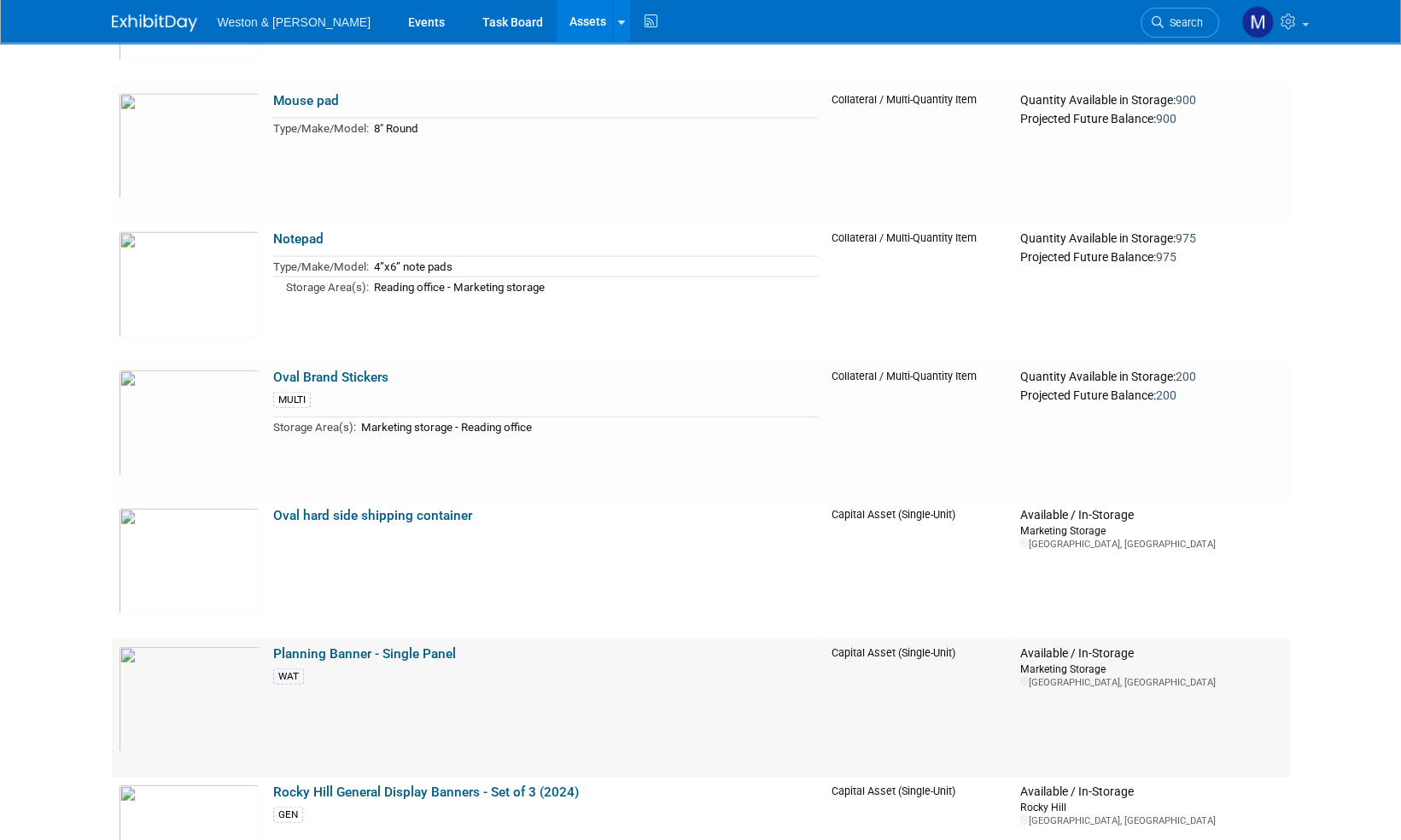
click at [408, 648] on link "Planning Banner - Single Panel" at bounding box center [364, 654] width 183 height 15
click at [154, 10] on link at bounding box center [165, 15] width 106 height 14
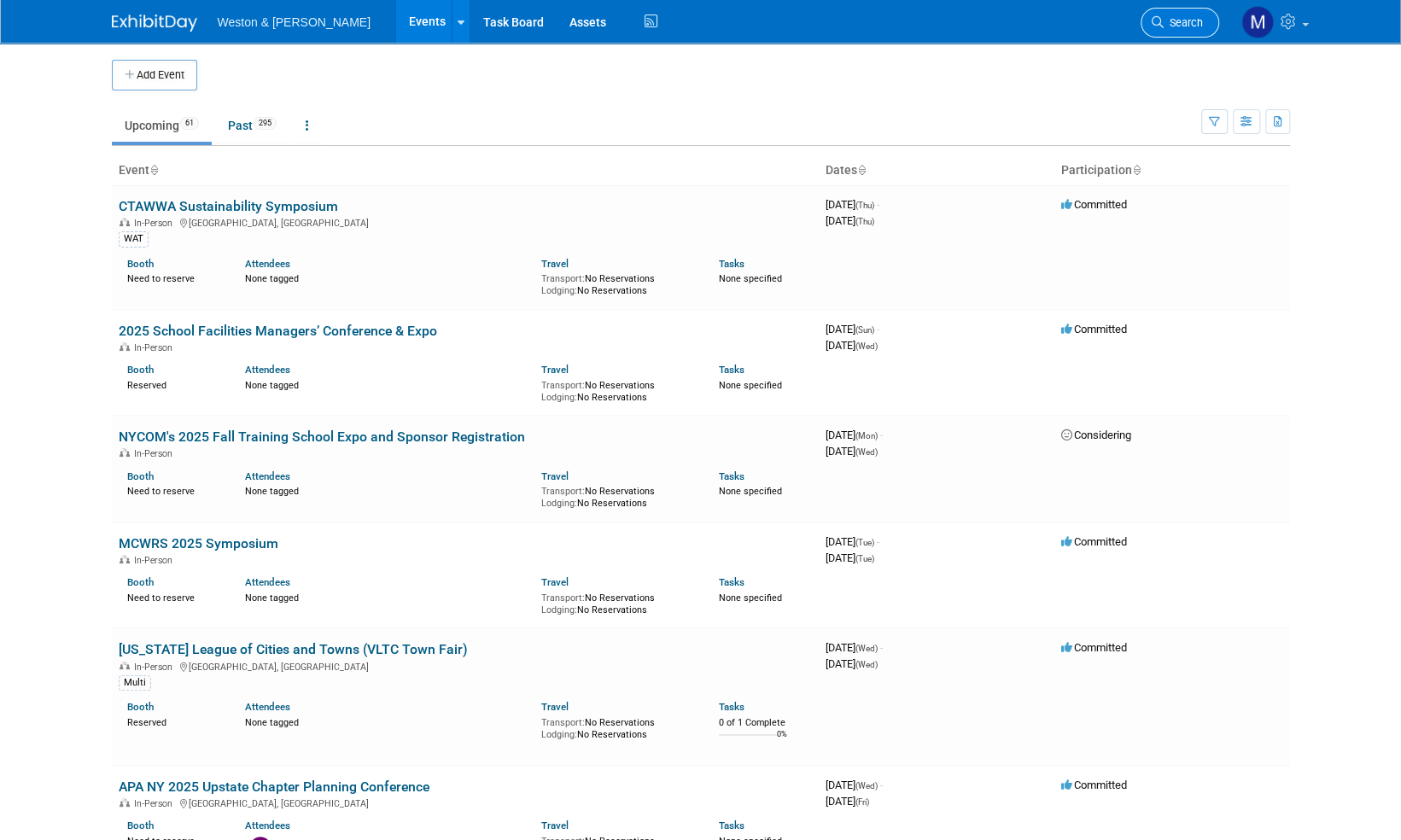
click at [1191, 21] on span "Search" at bounding box center [1184, 22] width 39 height 13
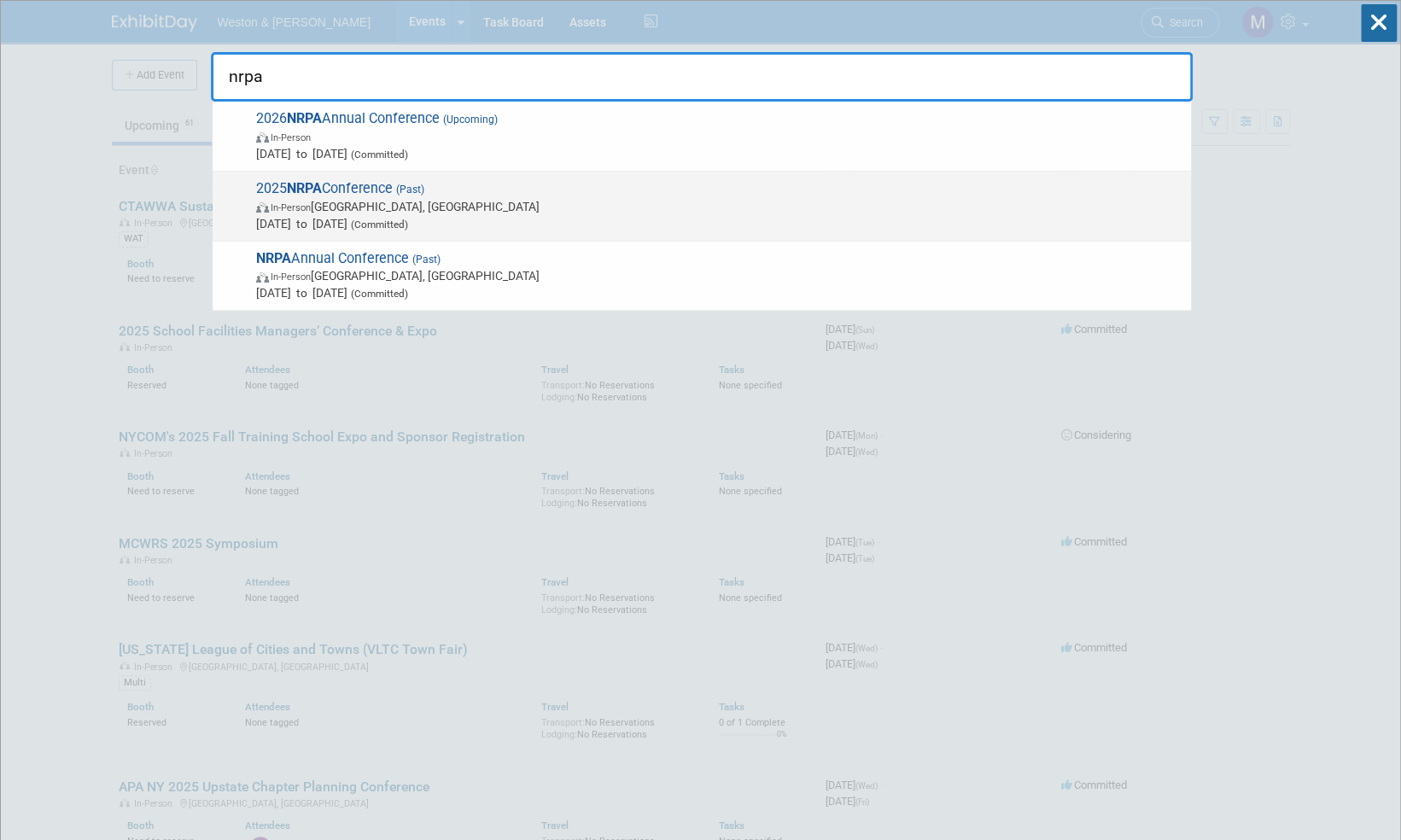
type input "nrpa"
click at [364, 190] on span "2025 NRPA Conference (Past) In-Person Orlando, FL Sep 16, 2025 to Sep 18, 2025 …" at bounding box center [716, 206] width 931 height 52
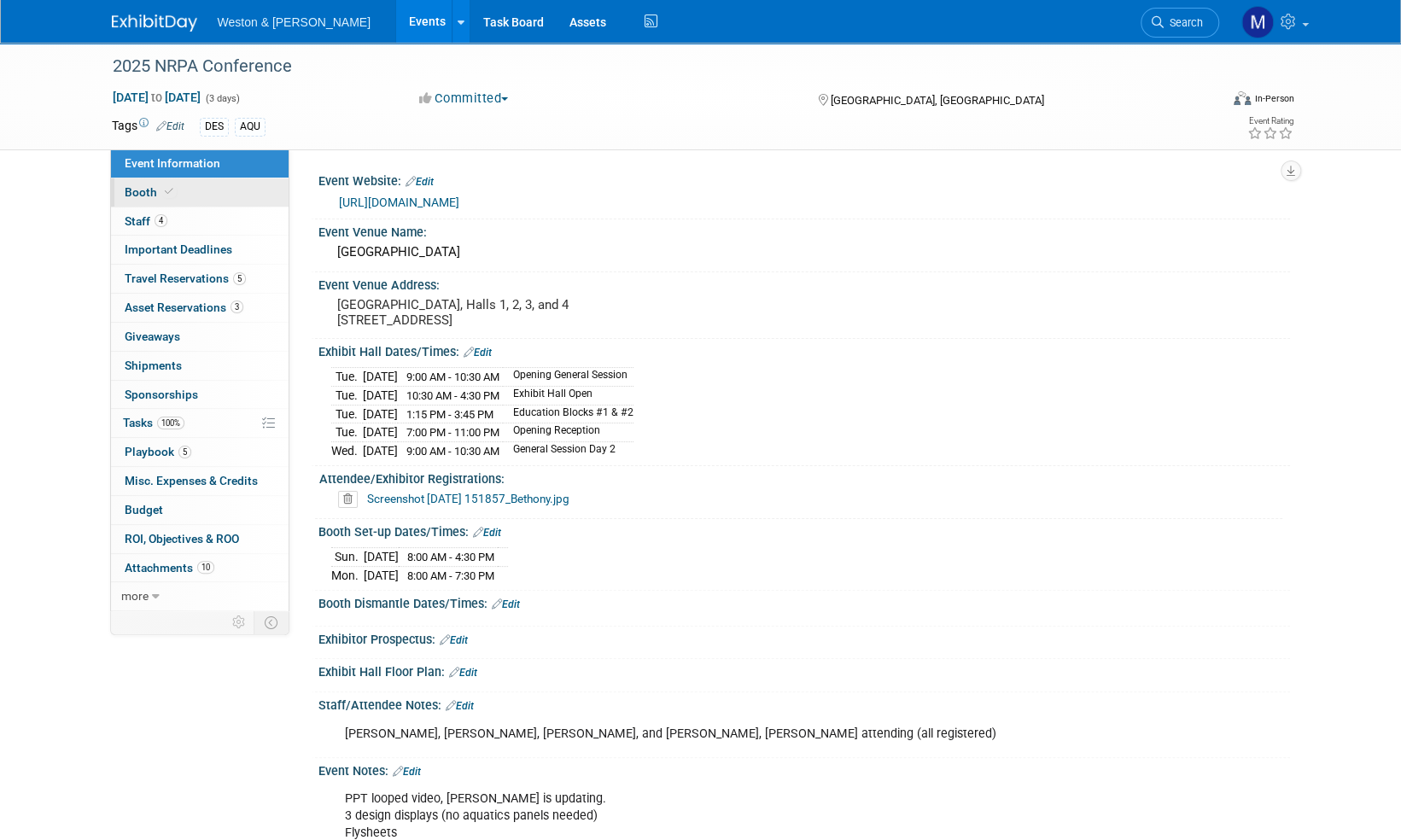
click at [142, 187] on span "Booth" at bounding box center [151, 192] width 52 height 14
